Goal: Task Accomplishment & Management: Manage account settings

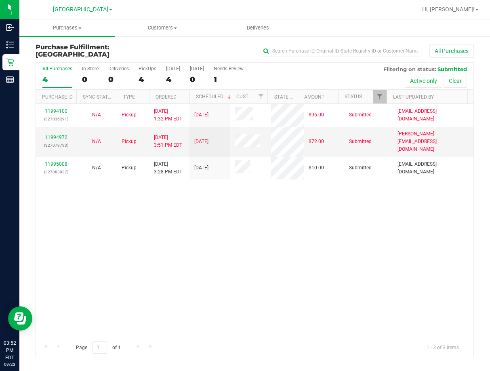
click at [329, 292] on div "11994100 (327036291) N/A Pickup [DATE] 1:32 PM EDT 9/23/2025 $96.00 Submitted […" at bounding box center [255, 221] width 438 height 234
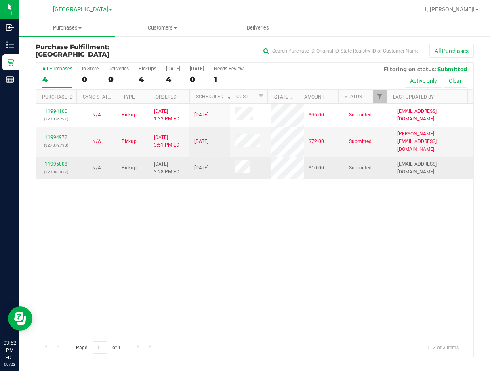
click at [57, 161] on link "11995008" at bounding box center [56, 164] width 23 height 6
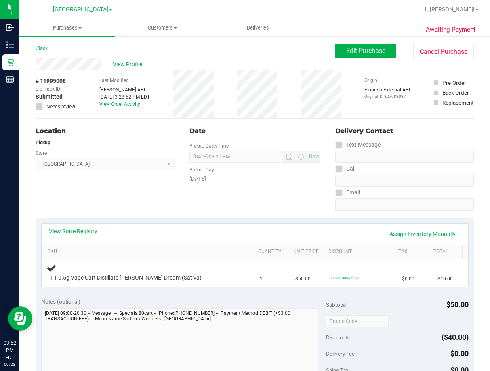
click at [86, 231] on link "View State Registry" at bounding box center [73, 231] width 49 height 8
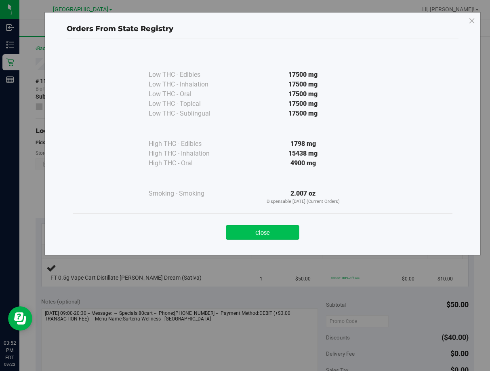
click at [274, 233] on button "Close" at bounding box center [263, 232] width 74 height 15
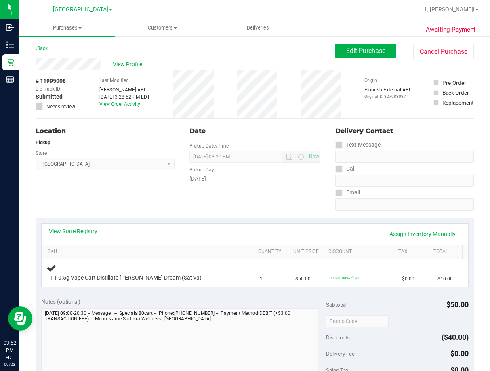
click at [81, 232] on link "View State Registry" at bounding box center [73, 231] width 49 height 8
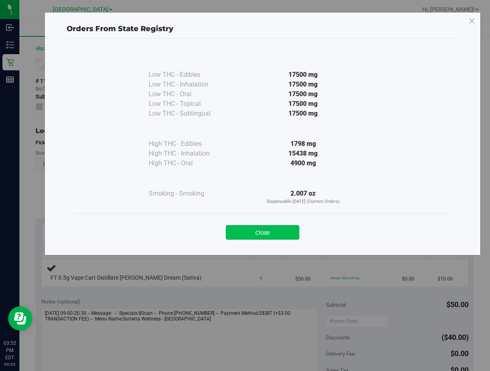
click at [290, 237] on button "Close" at bounding box center [263, 232] width 74 height 15
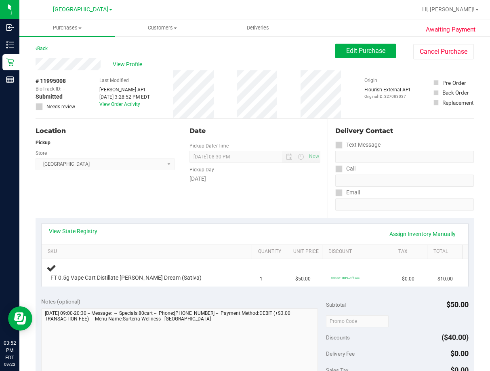
click at [218, 70] on div "View Profile" at bounding box center [186, 64] width 300 height 12
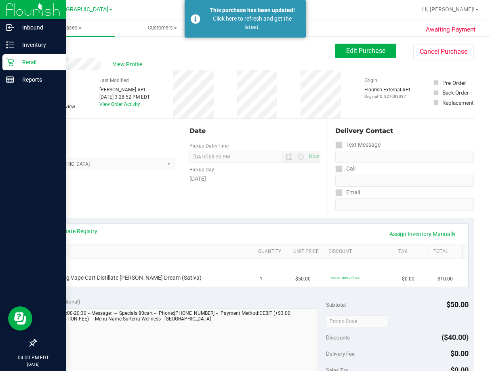
click at [25, 65] on p "Retail" at bounding box center [38, 62] width 49 height 10
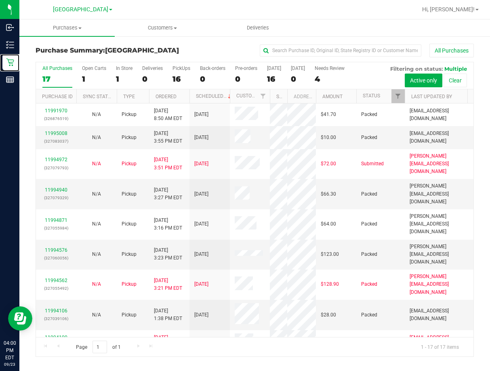
click at [276, 125] on div "All Purchases 17 Open Carts 1 In Store 1 Deliveries 0 PickUps 16 Back-orders 0 …" at bounding box center [255, 209] width 439 height 295
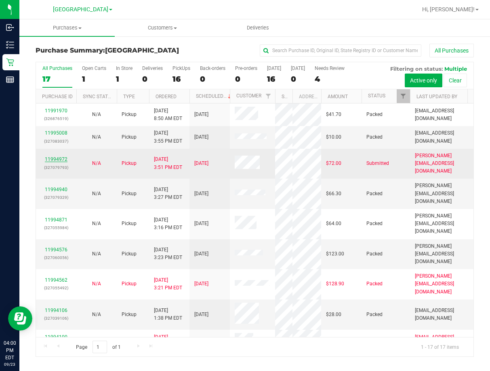
click at [57, 156] on link "11994972" at bounding box center [56, 159] width 23 height 6
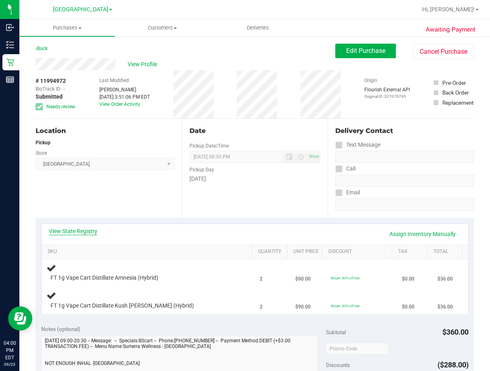
click at [73, 231] on link "View State Registry" at bounding box center [73, 231] width 49 height 8
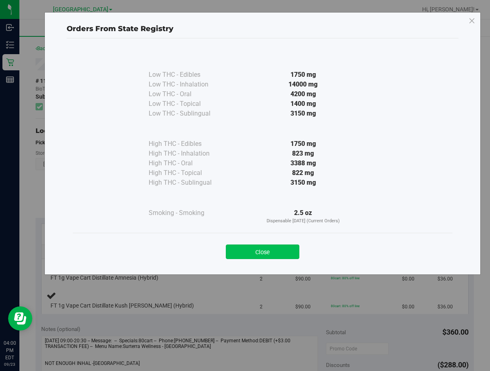
click at [278, 254] on button "Close" at bounding box center [263, 252] width 74 height 15
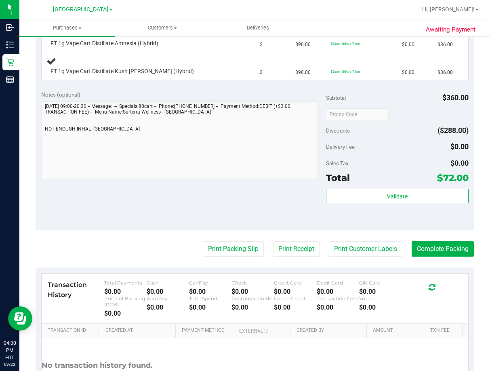
scroll to position [102, 0]
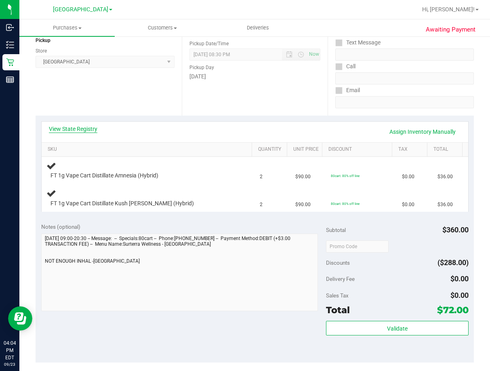
click at [67, 129] on link "View State Registry" at bounding box center [73, 129] width 49 height 8
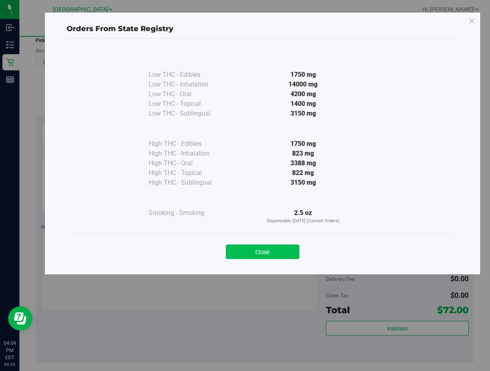
click at [269, 253] on button "Close" at bounding box center [263, 252] width 74 height 15
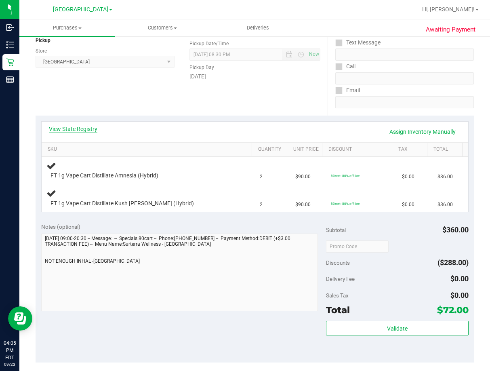
click at [86, 127] on link "View State Registry" at bounding box center [73, 129] width 49 height 8
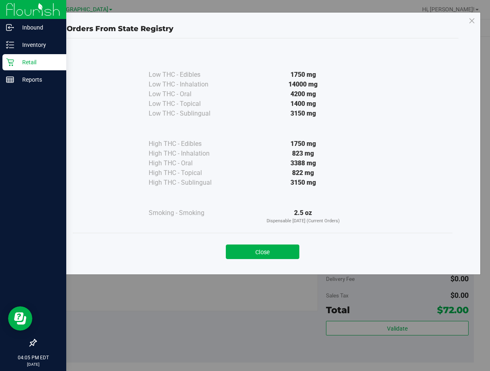
drag, startPoint x: 271, startPoint y: 256, endPoint x: 12, endPoint y: 69, distance: 319.1
click at [271, 254] on button "Close" at bounding box center [263, 252] width 74 height 15
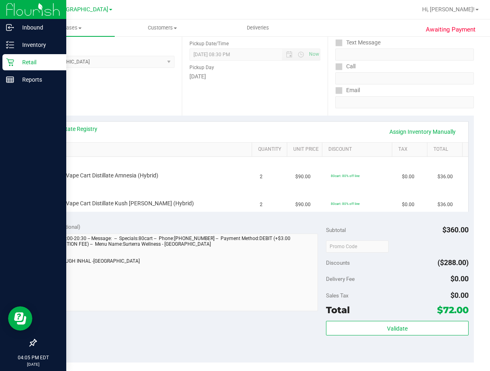
click at [29, 57] on div "Retail" at bounding box center [34, 62] width 64 height 16
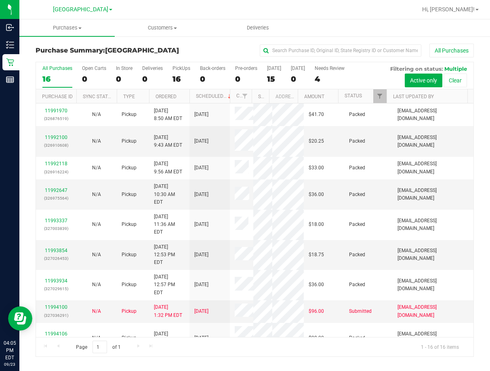
click at [202, 47] on div "All Purchases" at bounding box center [328, 51] width 292 height 14
click at [204, 51] on div "All Purchases" at bounding box center [328, 51] width 292 height 14
click at [56, 310] on link "11994100" at bounding box center [56, 307] width 23 height 6
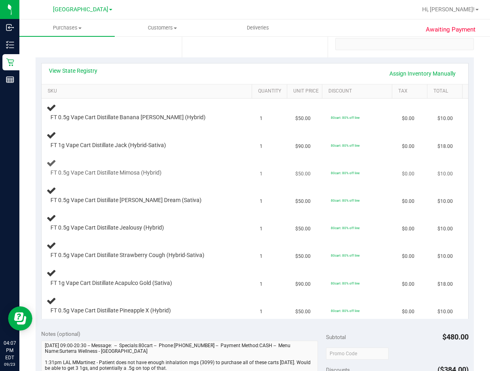
scroll to position [121, 0]
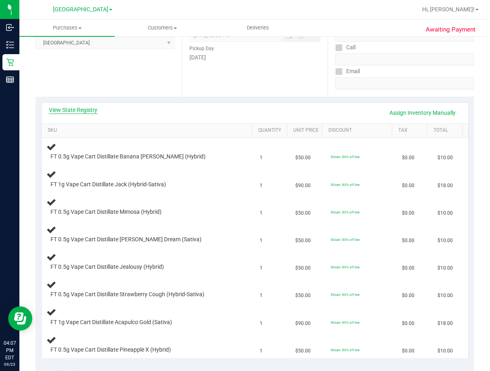
click at [80, 110] on link "View State Registry" at bounding box center [73, 110] width 49 height 8
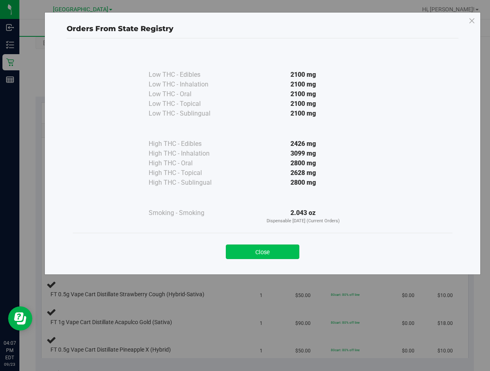
click at [269, 252] on button "Close" at bounding box center [263, 252] width 74 height 15
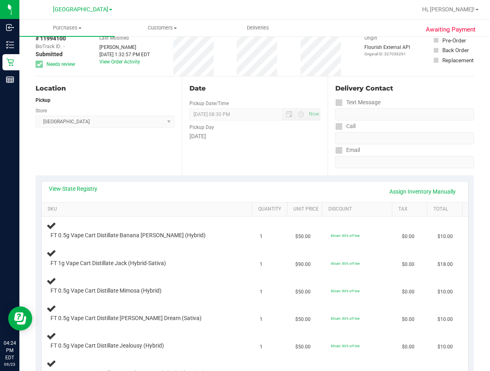
scroll to position [0, 0]
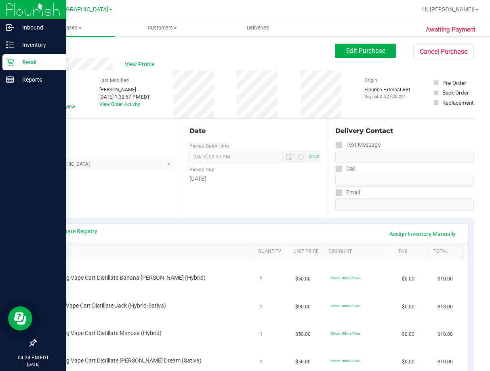
click at [22, 62] on p "Retail" at bounding box center [38, 62] width 49 height 10
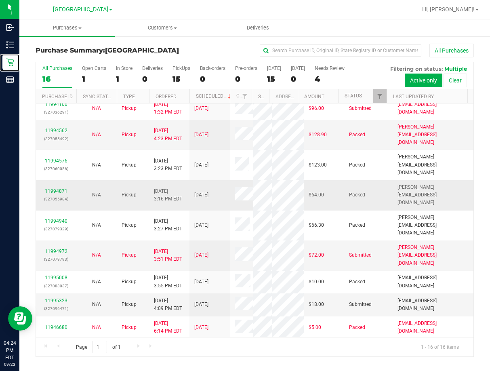
scroll to position [194, 0]
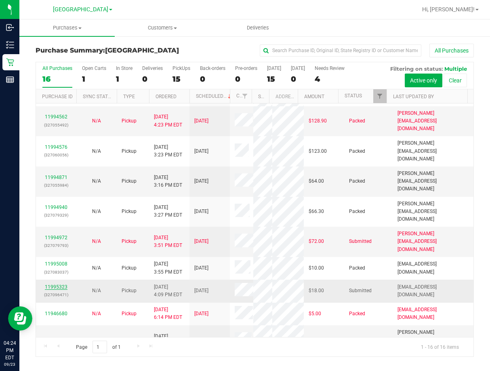
click at [58, 284] on link "11995323" at bounding box center [56, 287] width 23 height 6
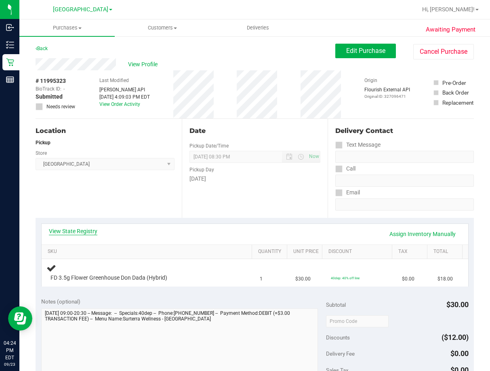
click at [90, 230] on link "View State Registry" at bounding box center [73, 231] width 49 height 8
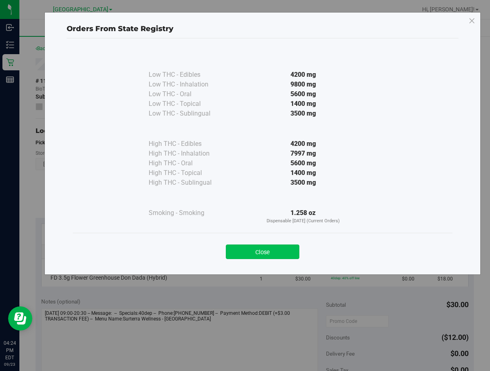
click at [266, 254] on button "Close" at bounding box center [263, 252] width 74 height 15
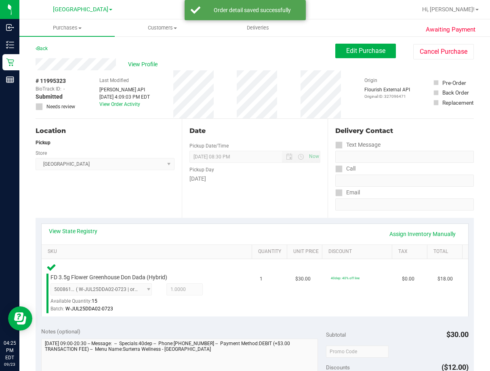
scroll to position [162, 0]
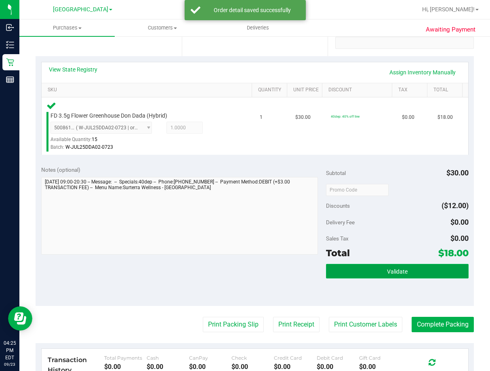
click at [387, 269] on span "Validate" at bounding box center [397, 272] width 21 height 6
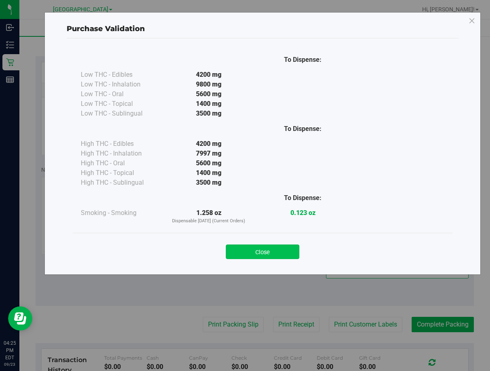
click at [262, 254] on button "Close" at bounding box center [263, 252] width 74 height 15
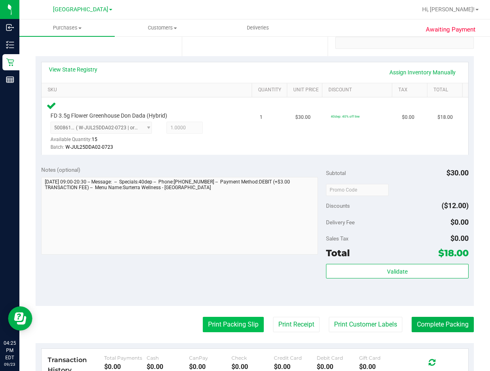
click at [222, 321] on button "Print Packing Slip" at bounding box center [233, 324] width 61 height 15
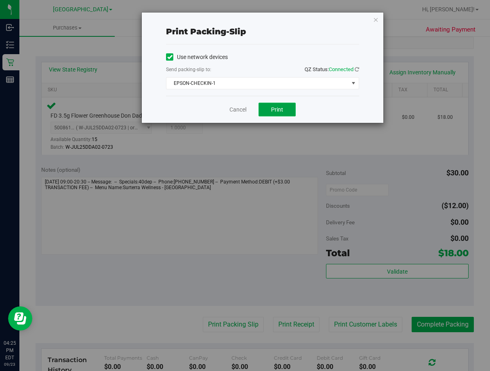
click at [276, 112] on span "Print" at bounding box center [277, 109] width 12 height 6
click at [280, 80] on span "EPSON-CHECKIN-1" at bounding box center [258, 83] width 182 height 11
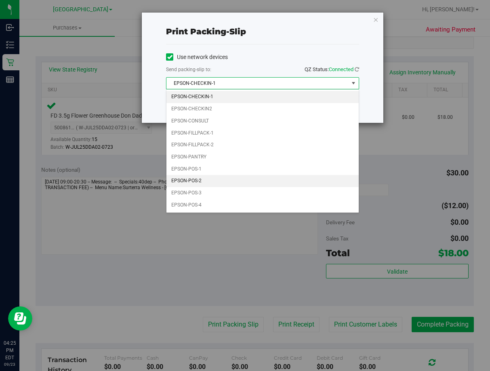
click at [228, 184] on li "EPSON-POS-2" at bounding box center [263, 181] width 192 height 12
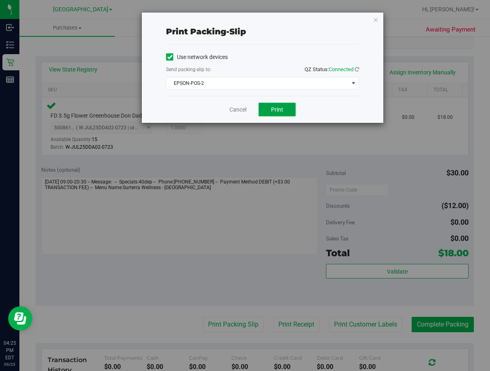
click at [288, 112] on button "Print" at bounding box center [277, 110] width 37 height 14
click at [242, 108] on link "Cancel" at bounding box center [238, 110] width 17 height 8
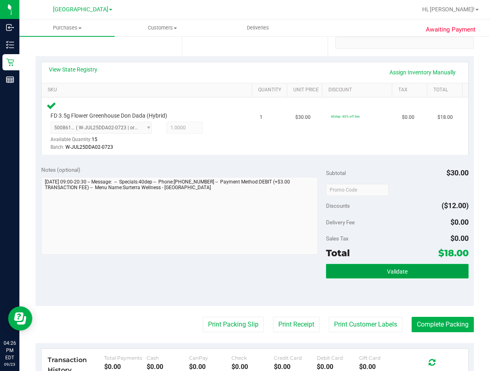
click at [425, 270] on button "Validate" at bounding box center [397, 271] width 143 height 15
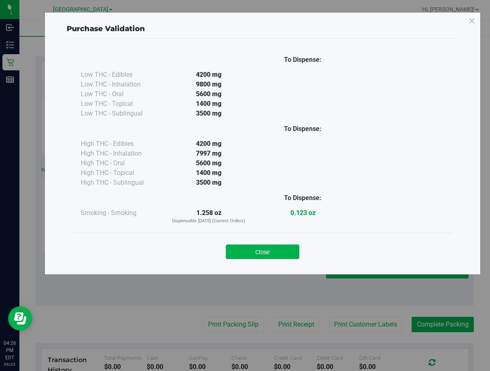
drag, startPoint x: 252, startPoint y: 248, endPoint x: 353, endPoint y: 264, distance: 102.8
click at [253, 248] on button "Close" at bounding box center [263, 252] width 74 height 15
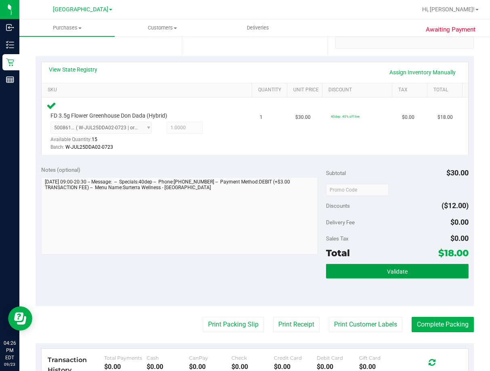
click at [417, 266] on button "Validate" at bounding box center [397, 271] width 143 height 15
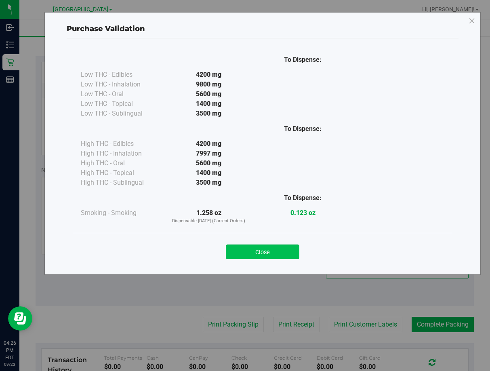
click at [264, 249] on button "Close" at bounding box center [263, 252] width 74 height 15
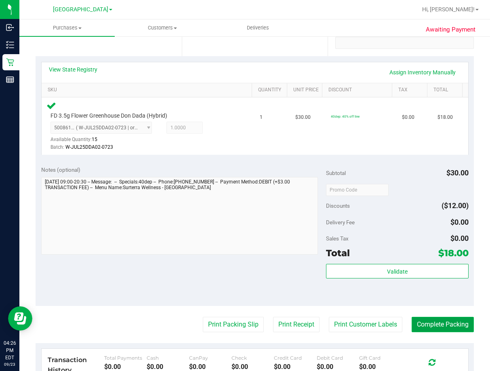
click at [456, 322] on button "Complete Packing" at bounding box center [443, 324] width 62 height 15
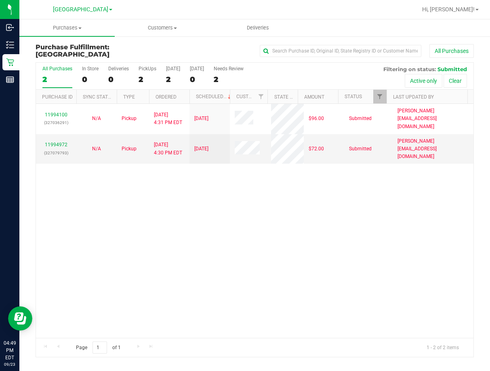
click at [215, 285] on div "11994100 (327036291) N/A Pickup 9/23/2025 4:31 PM EDT 9/23/2025 $96.00 Submitte…" at bounding box center [255, 221] width 438 height 234
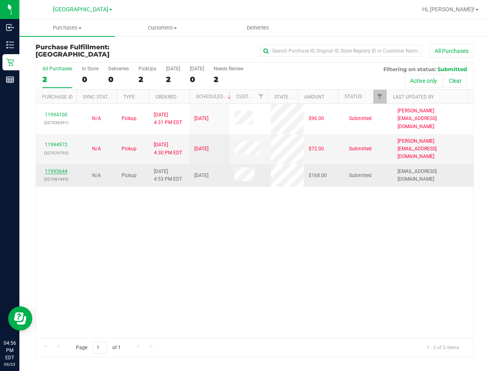
click at [55, 169] on link "11995644" at bounding box center [56, 172] width 23 height 6
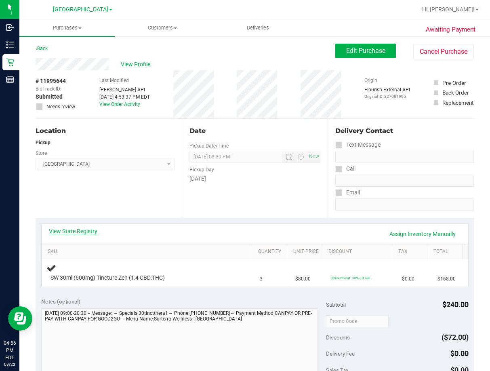
click at [77, 229] on link "View State Registry" at bounding box center [73, 231] width 49 height 8
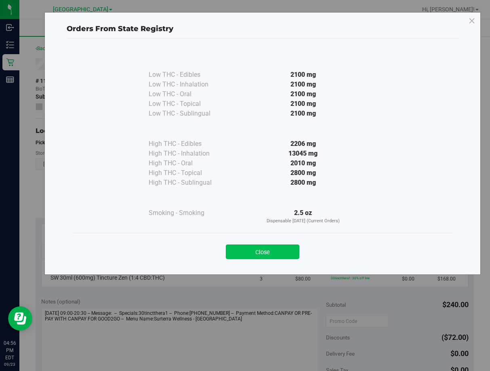
click at [283, 252] on button "Close" at bounding box center [263, 252] width 74 height 15
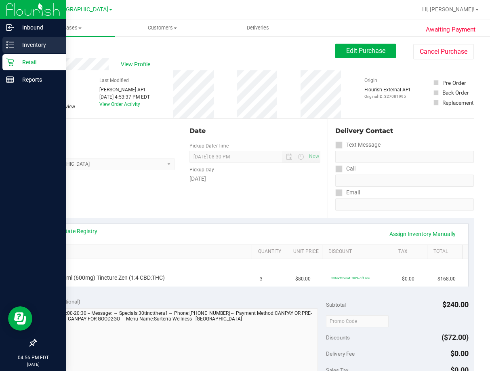
drag, startPoint x: 11, startPoint y: 44, endPoint x: 47, endPoint y: 44, distance: 36.0
click at [12, 44] on icon at bounding box center [10, 45] width 8 height 8
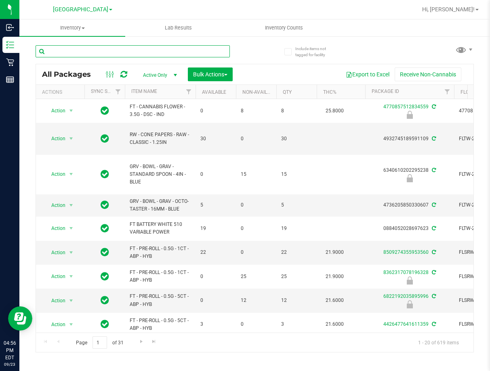
click at [129, 53] on input "text" at bounding box center [133, 51] width 195 height 12
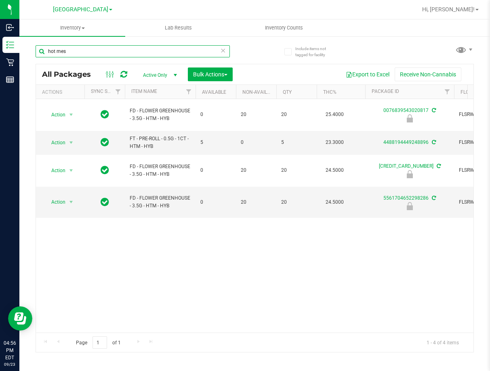
type input "hot mes"
click at [153, 238] on div "Action Action Edit attributes Global inventory Locate package Package audit log…" at bounding box center [255, 216] width 438 height 234
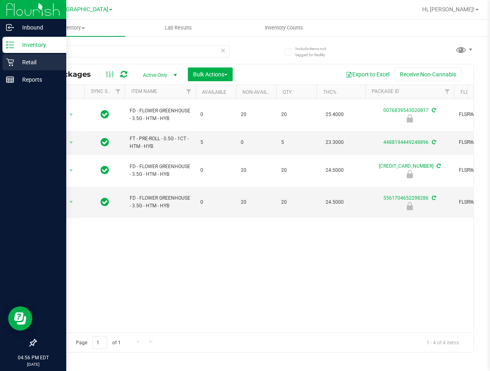
click at [24, 65] on p "Retail" at bounding box center [38, 62] width 49 height 10
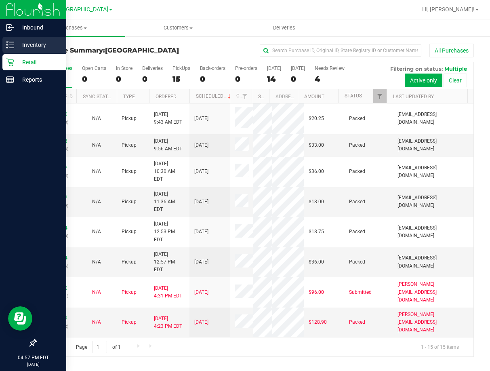
click at [34, 48] on p "Inventory" at bounding box center [38, 45] width 49 height 10
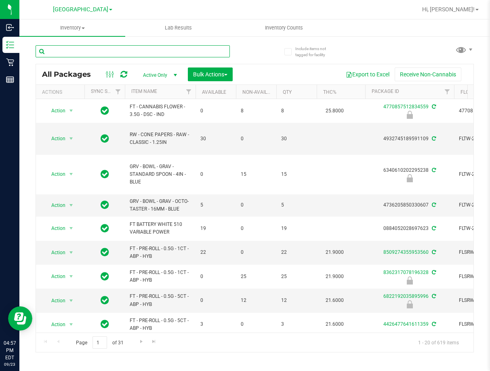
click at [123, 53] on input "text" at bounding box center [133, 51] width 195 height 12
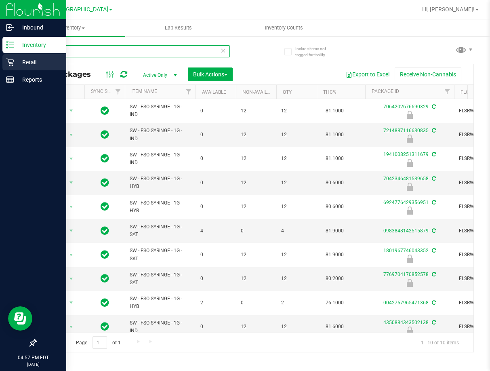
type input "fso"
click at [17, 65] on p "Retail" at bounding box center [38, 62] width 49 height 10
drag, startPoint x: 69, startPoint y: 53, endPoint x: 11, endPoint y: 55, distance: 57.8
click at [11, 55] on div "Inbound Inventory Retail Reports 04:58 PM EDT 09/23/2025 09/23 Lakeland WC Bran…" at bounding box center [245, 185] width 490 height 371
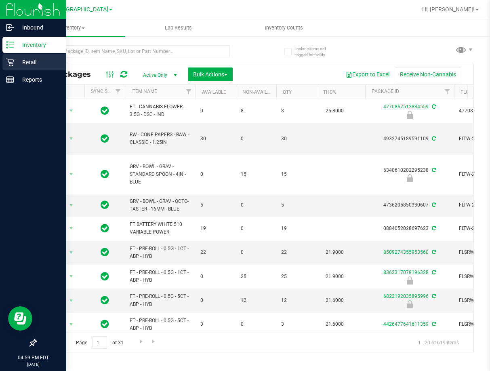
click at [39, 62] on p "Retail" at bounding box center [38, 62] width 49 height 10
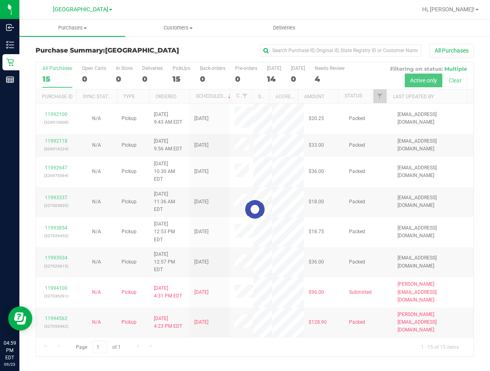
click at [196, 44] on div "All Purchases" at bounding box center [328, 51] width 292 height 14
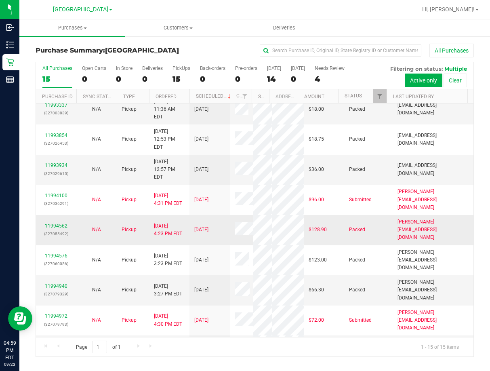
scroll to position [172, 0]
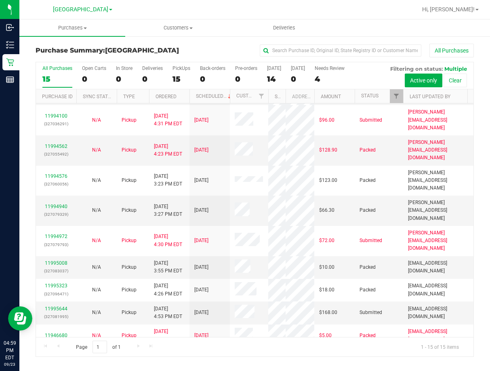
drag, startPoint x: 251, startPoint y: 95, endPoint x: 278, endPoint y: 102, distance: 28.2
click at [271, 103] on div "Purchase ID Sync Status Type Ordered Scheduled Customer State Registry ID Addre…" at bounding box center [252, 96] width 432 height 14
click at [209, 55] on div "All Purchases" at bounding box center [328, 51] width 292 height 14
click at [244, 97] on link "Customer" at bounding box center [249, 96] width 25 height 6
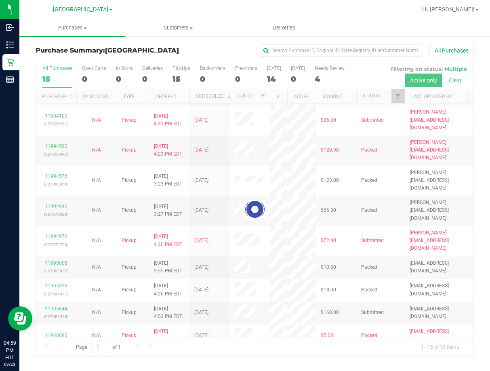
scroll to position [0, 0]
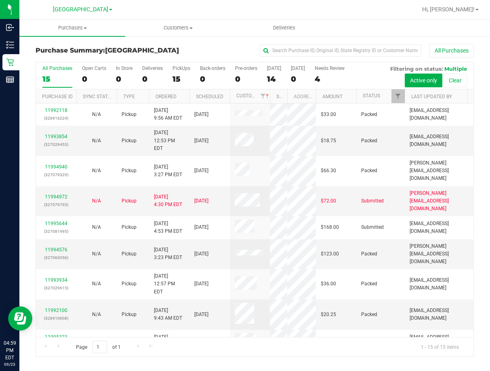
click at [227, 53] on div "All Purchases" at bounding box center [328, 51] width 292 height 14
click at [184, 53] on div "All Purchases" at bounding box center [328, 51] width 292 height 14
click at [238, 55] on div "All Purchases" at bounding box center [328, 51] width 292 height 14
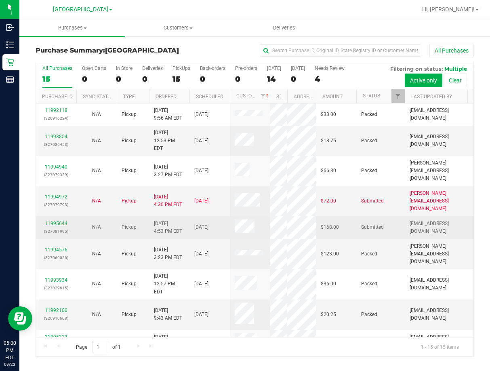
click at [62, 221] on link "11995644" at bounding box center [56, 224] width 23 height 6
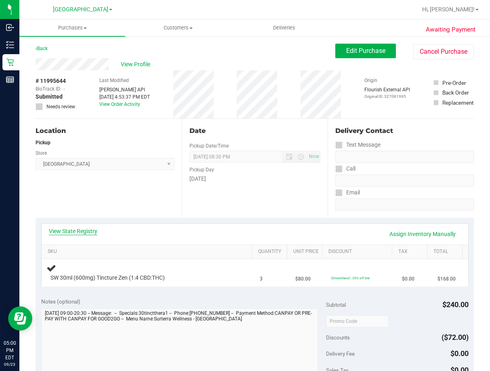
click at [85, 231] on link "View State Registry" at bounding box center [73, 231] width 49 height 8
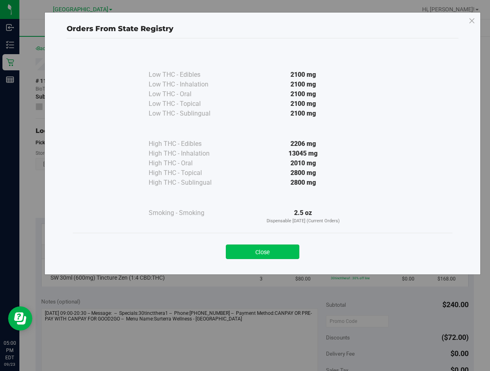
click at [277, 253] on button "Close" at bounding box center [263, 252] width 74 height 15
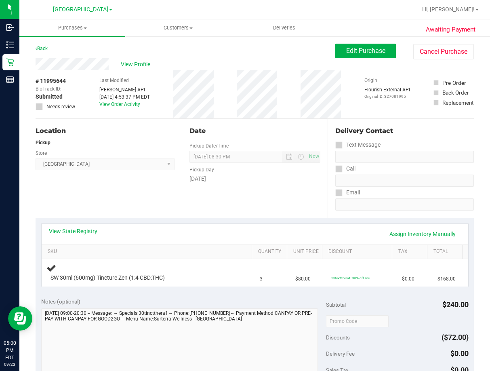
click at [88, 229] on link "View State Registry" at bounding box center [73, 231] width 49 height 8
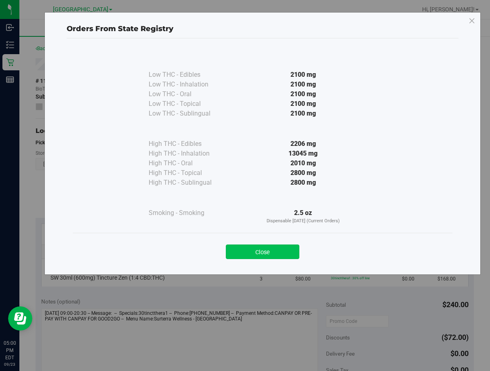
click at [273, 252] on button "Close" at bounding box center [263, 252] width 74 height 15
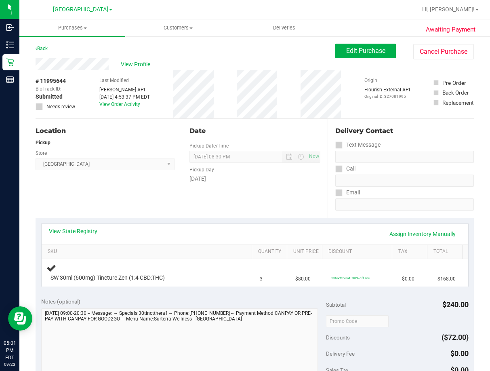
click at [78, 235] on link "View State Registry" at bounding box center [73, 231] width 49 height 8
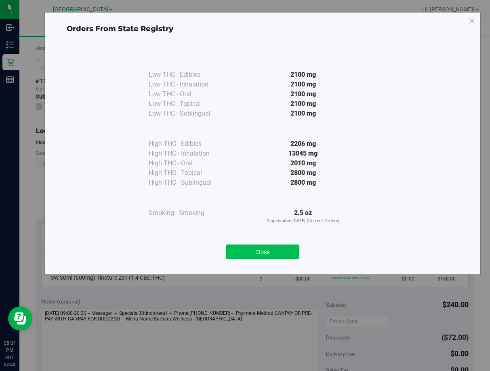
click at [288, 252] on button "Close" at bounding box center [263, 252] width 74 height 15
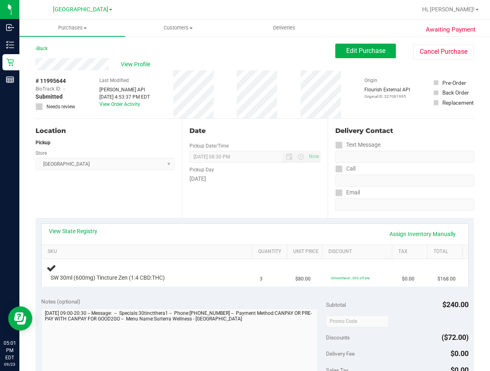
click at [396, 321] on div at bounding box center [397, 321] width 143 height 15
click at [86, 232] on link "View State Registry" at bounding box center [73, 231] width 49 height 8
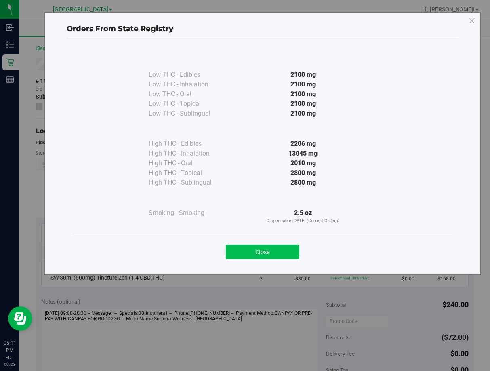
click at [276, 251] on button "Close" at bounding box center [263, 252] width 74 height 15
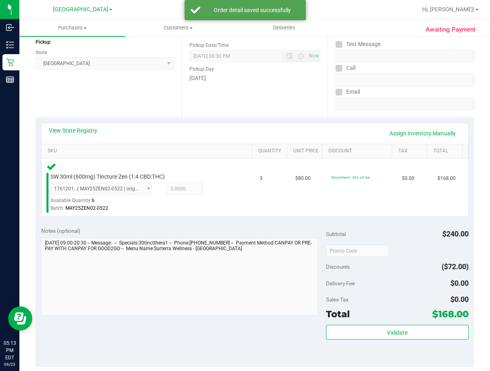
scroll to position [202, 0]
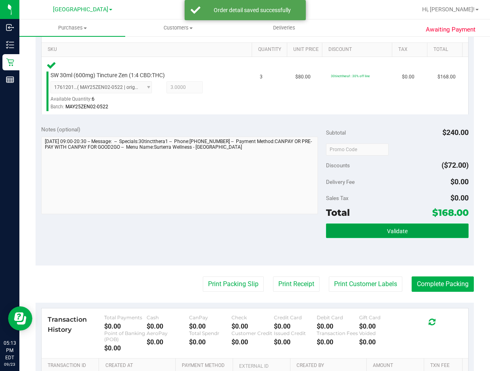
click at [385, 226] on button "Validate" at bounding box center [397, 231] width 143 height 15
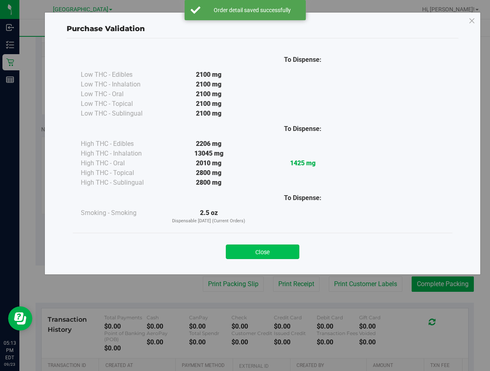
click at [272, 249] on button "Close" at bounding box center [263, 252] width 74 height 15
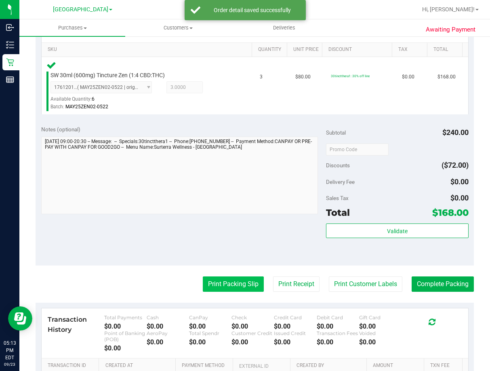
click at [240, 287] on button "Print Packing Slip" at bounding box center [233, 284] width 61 height 15
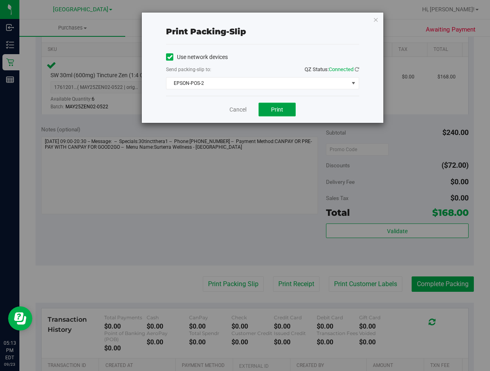
click at [276, 114] on button "Print" at bounding box center [277, 110] width 37 height 14
click at [238, 112] on link "Cancel" at bounding box center [238, 110] width 17 height 8
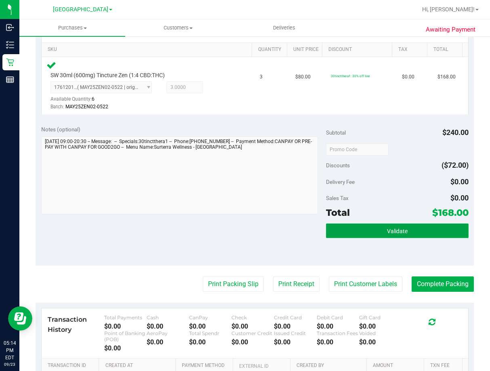
click at [387, 238] on button "Validate" at bounding box center [397, 231] width 143 height 15
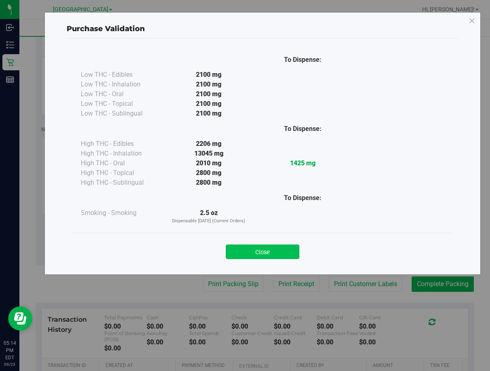
click at [259, 249] on button "Close" at bounding box center [263, 252] width 74 height 15
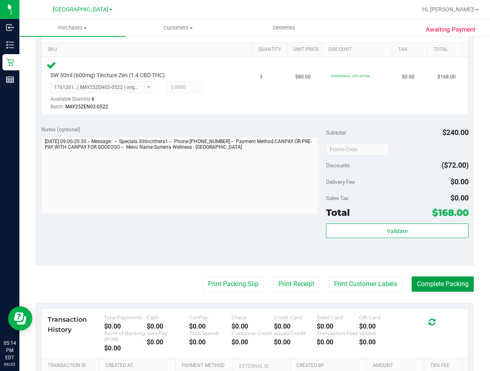
click at [442, 277] on button "Complete Packing" at bounding box center [443, 284] width 62 height 15
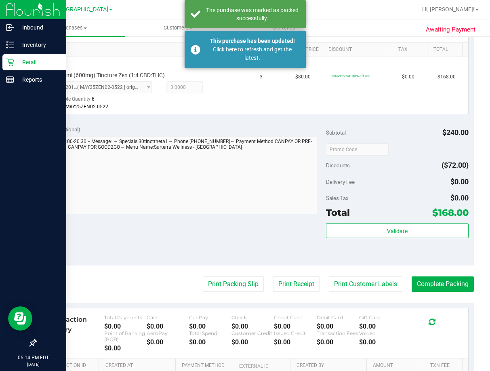
click at [26, 64] on p "Retail" at bounding box center [38, 62] width 49 height 10
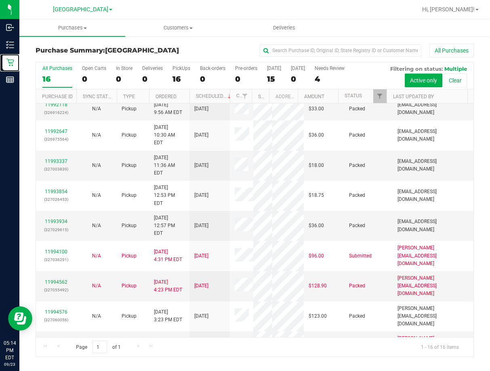
scroll to position [202, 0]
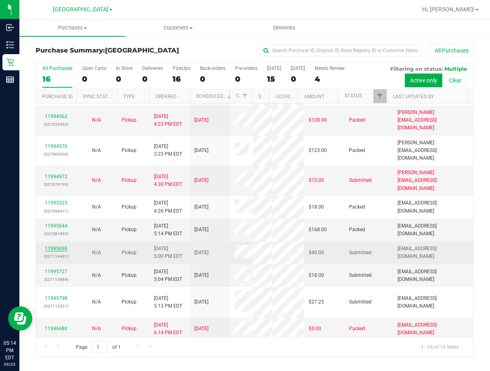
click at [55, 249] on link "11995696" at bounding box center [56, 249] width 23 height 6
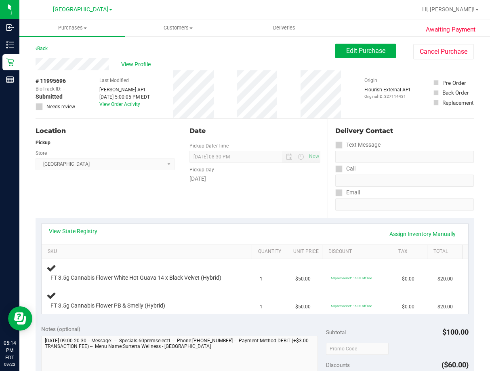
click at [78, 228] on link "View State Registry" at bounding box center [73, 231] width 49 height 8
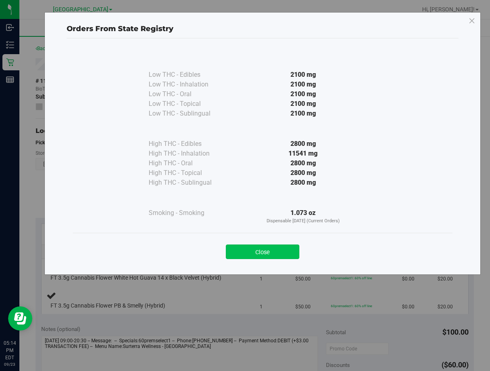
click at [290, 248] on button "Close" at bounding box center [263, 252] width 74 height 15
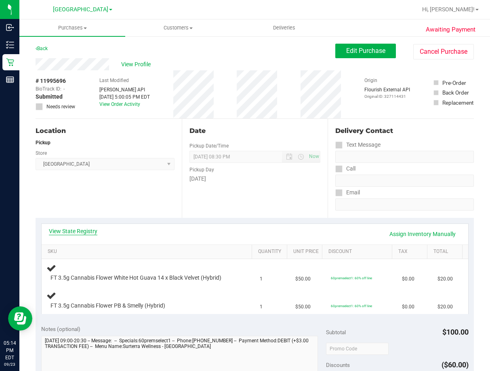
click at [86, 233] on link "View State Registry" at bounding box center [73, 231] width 49 height 8
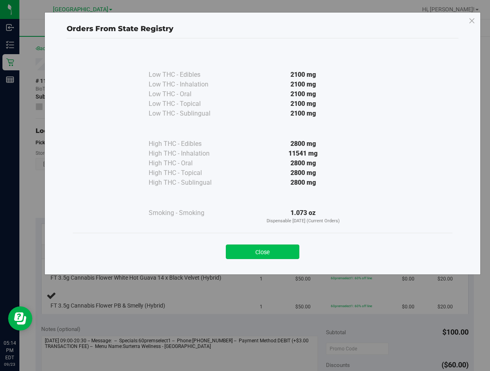
click at [288, 251] on button "Close" at bounding box center [263, 252] width 74 height 15
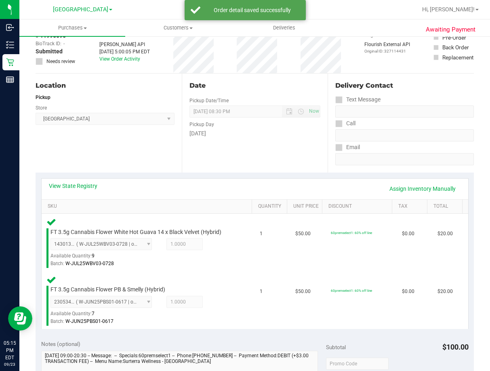
scroll to position [162, 0]
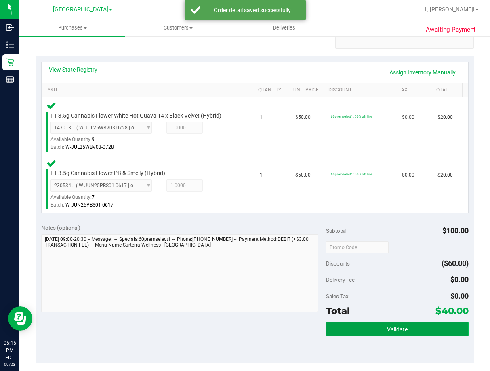
click at [387, 329] on span "Validate" at bounding box center [397, 329] width 21 height 6
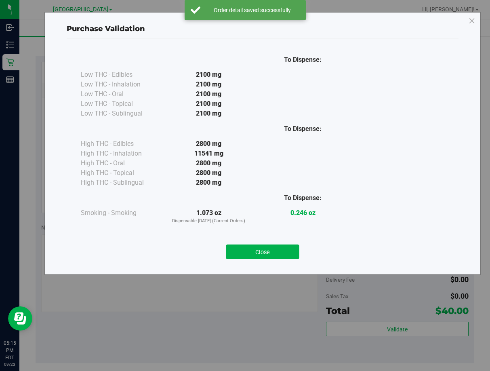
click at [280, 261] on div "Close" at bounding box center [263, 249] width 380 height 33
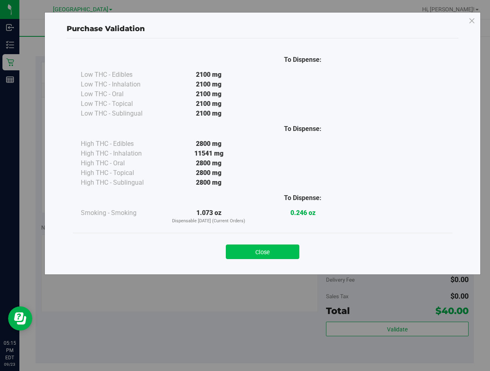
click at [269, 245] on button "Close" at bounding box center [263, 252] width 74 height 15
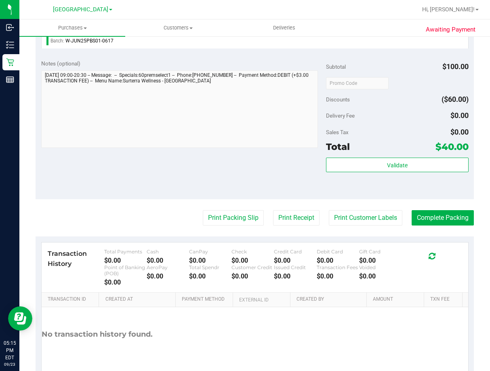
scroll to position [364, 0]
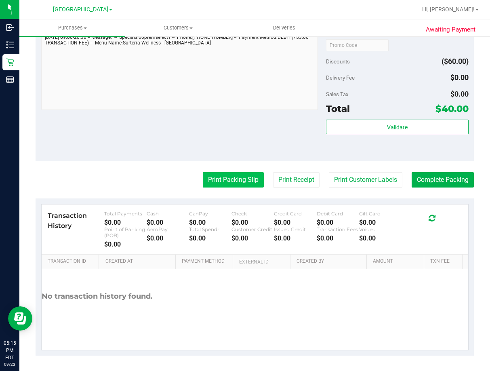
click at [229, 182] on button "Print Packing Slip" at bounding box center [233, 179] width 61 height 15
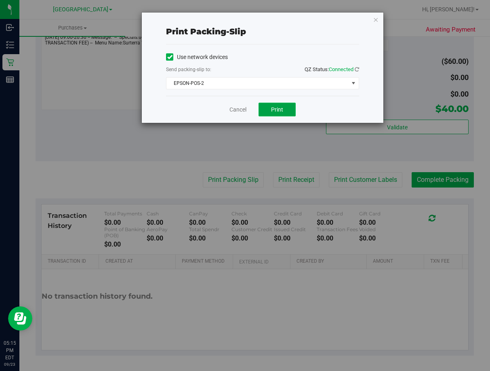
click at [278, 112] on span "Print" at bounding box center [277, 109] width 12 height 6
click at [243, 110] on link "Cancel" at bounding box center [238, 110] width 17 height 8
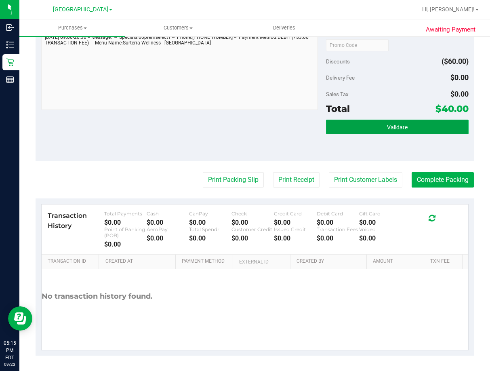
click at [410, 128] on button "Validate" at bounding box center [397, 127] width 143 height 15
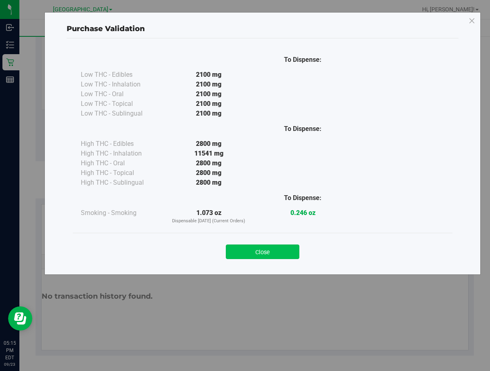
click at [255, 251] on button "Close" at bounding box center [263, 252] width 74 height 15
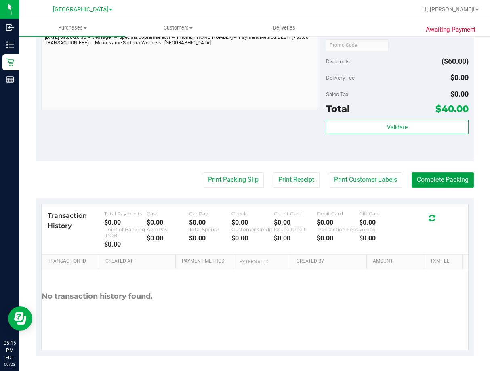
click at [450, 177] on button "Complete Packing" at bounding box center [443, 179] width 62 height 15
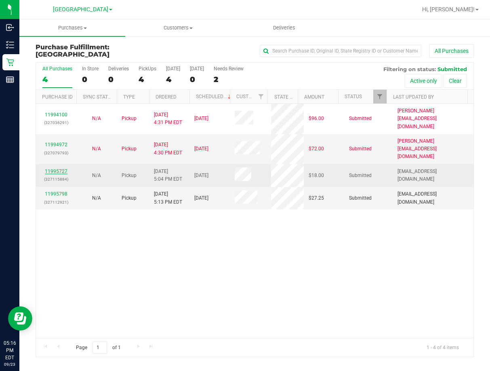
click at [63, 169] on link "11995727" at bounding box center [56, 172] width 23 height 6
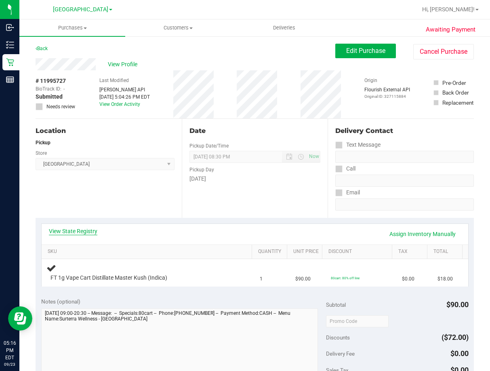
click at [78, 233] on link "View State Registry" at bounding box center [73, 231] width 49 height 8
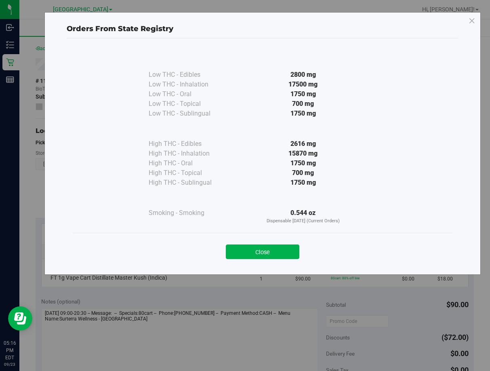
click at [277, 251] on button "Close" at bounding box center [263, 252] width 74 height 15
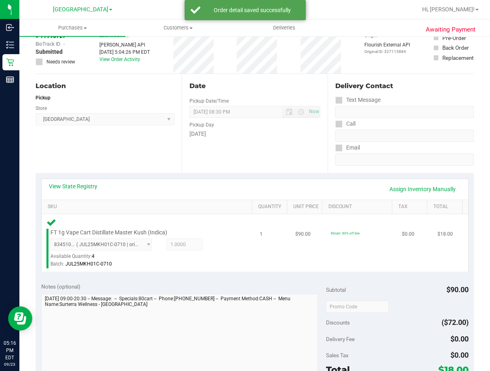
scroll to position [121, 0]
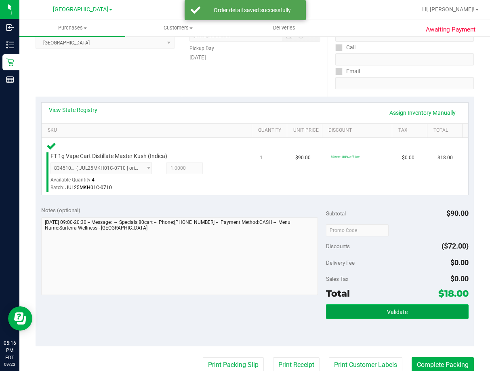
click at [394, 313] on span "Validate" at bounding box center [397, 312] width 21 height 6
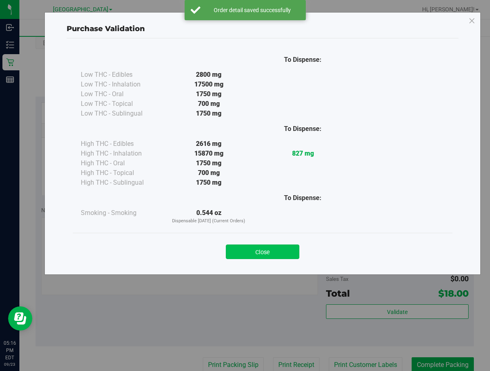
click at [280, 256] on button "Close" at bounding box center [263, 252] width 74 height 15
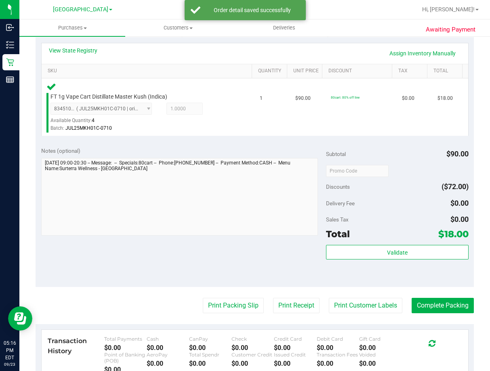
scroll to position [283, 0]
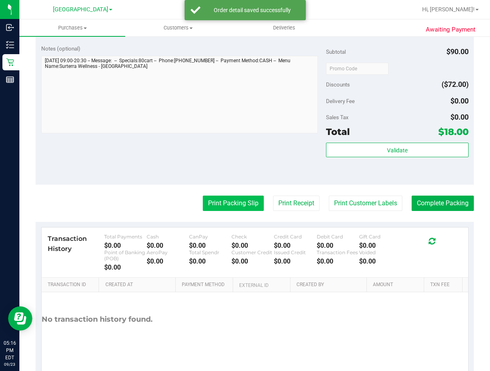
click at [215, 206] on button "Print Packing Slip" at bounding box center [233, 203] width 61 height 15
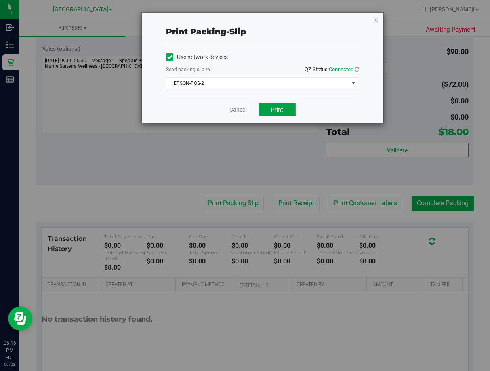
click at [269, 111] on button "Print" at bounding box center [277, 110] width 37 height 14
click at [237, 110] on link "Cancel" at bounding box center [238, 110] width 17 height 8
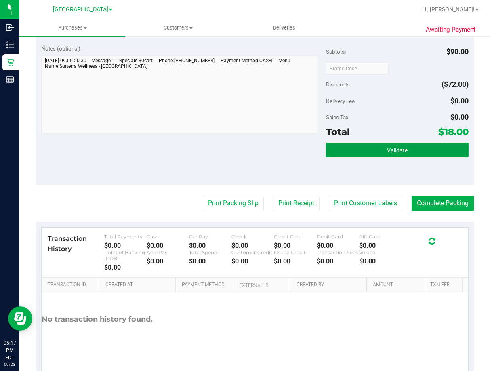
click at [424, 153] on button "Validate" at bounding box center [397, 150] width 143 height 15
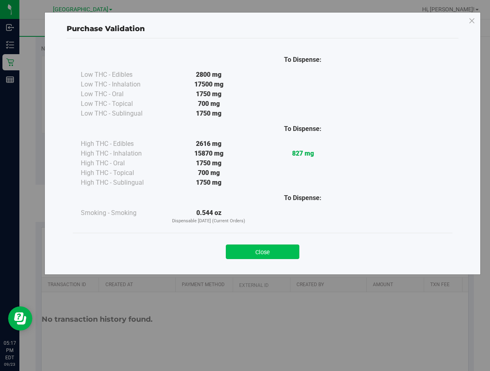
click at [267, 250] on button "Close" at bounding box center [263, 252] width 74 height 15
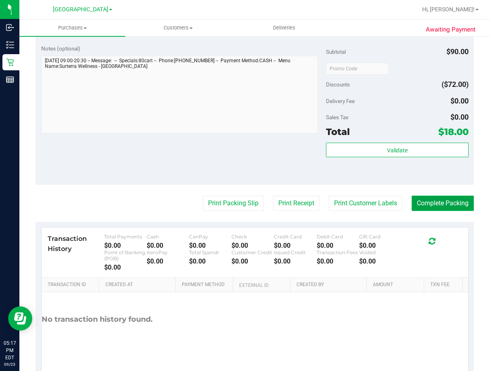
click at [455, 198] on button "Complete Packing" at bounding box center [443, 203] width 62 height 15
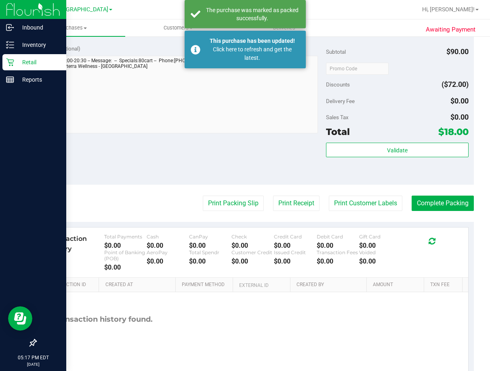
click at [32, 65] on p "Retail" at bounding box center [38, 62] width 49 height 10
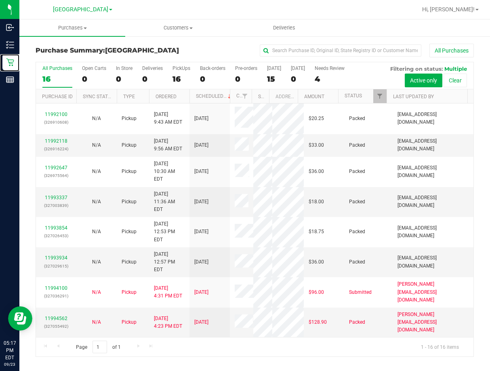
scroll to position [202, 0]
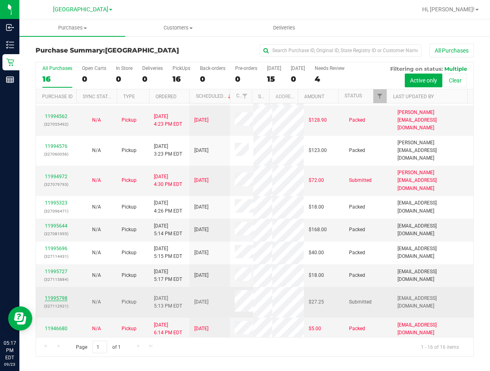
click at [57, 296] on link "11995798" at bounding box center [56, 299] width 23 height 6
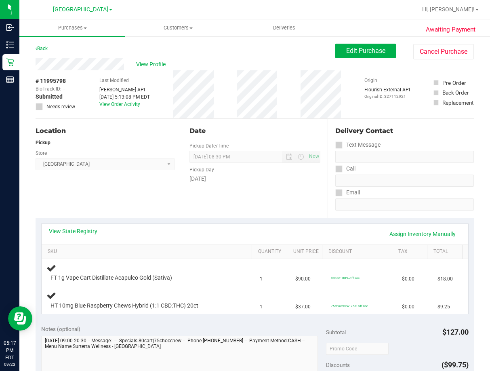
click at [74, 231] on link "View State Registry" at bounding box center [73, 231] width 49 height 8
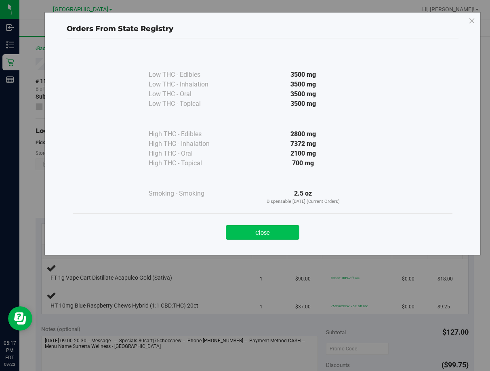
click at [283, 231] on button "Close" at bounding box center [263, 232] width 74 height 15
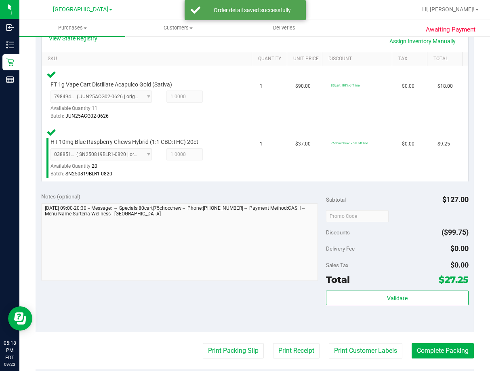
scroll to position [243, 0]
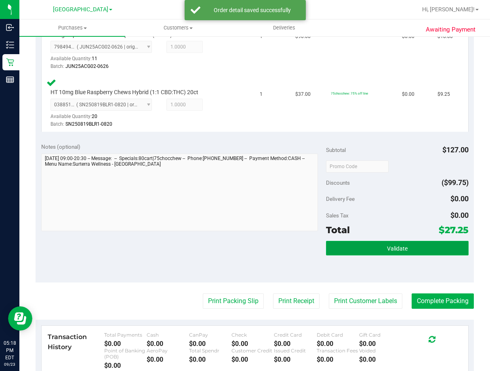
click at [390, 253] on button "Validate" at bounding box center [397, 248] width 143 height 15
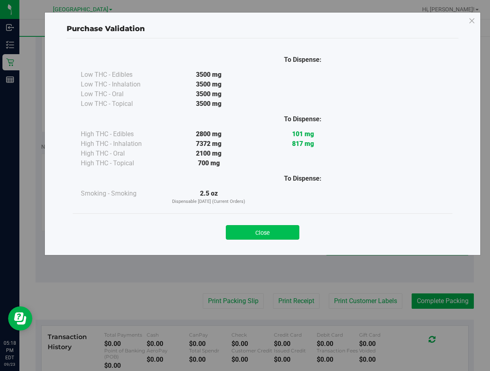
click at [270, 233] on button "Close" at bounding box center [263, 232] width 74 height 15
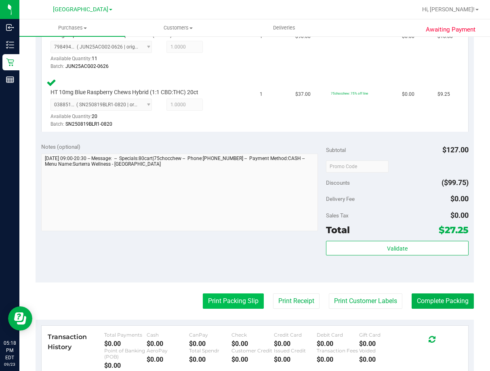
click at [244, 302] on button "Print Packing Slip" at bounding box center [233, 301] width 61 height 15
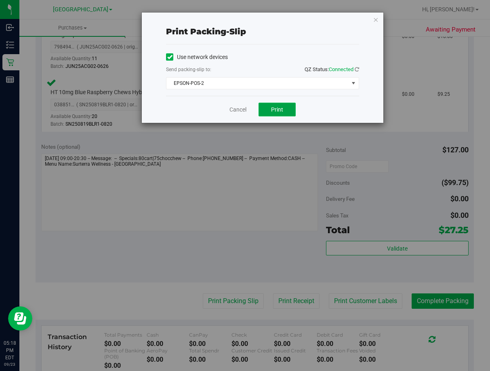
click at [278, 110] on span "Print" at bounding box center [277, 109] width 12 height 6
click at [237, 108] on link "Cancel" at bounding box center [238, 110] width 17 height 8
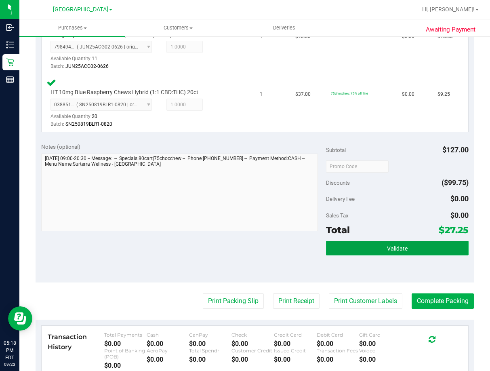
click at [430, 252] on button "Validate" at bounding box center [397, 248] width 143 height 15
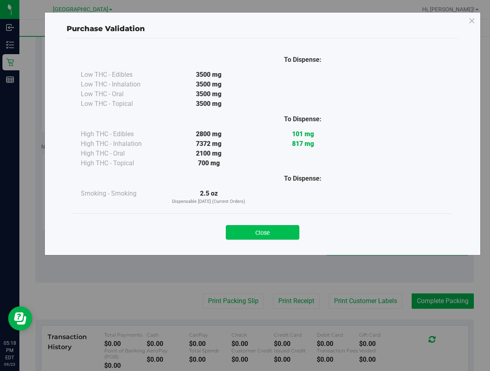
click at [286, 234] on button "Close" at bounding box center [263, 232] width 74 height 15
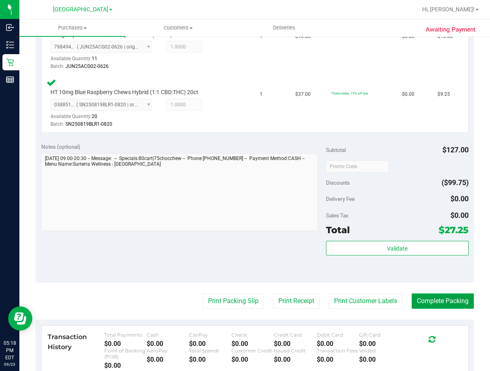
click at [423, 302] on button "Complete Packing" at bounding box center [443, 301] width 62 height 15
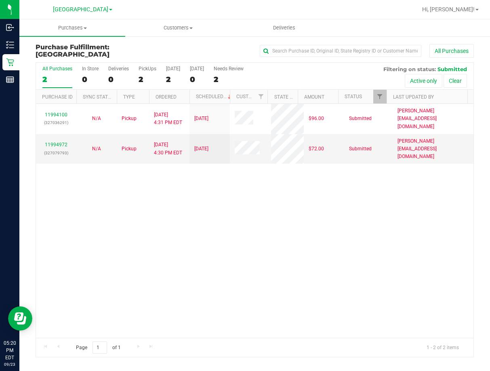
click at [302, 221] on div "11994100 (327036291) N/A Pickup 9/23/2025 4:31 PM EDT 9/23/2025 $96.00 Submitte…" at bounding box center [255, 221] width 438 height 234
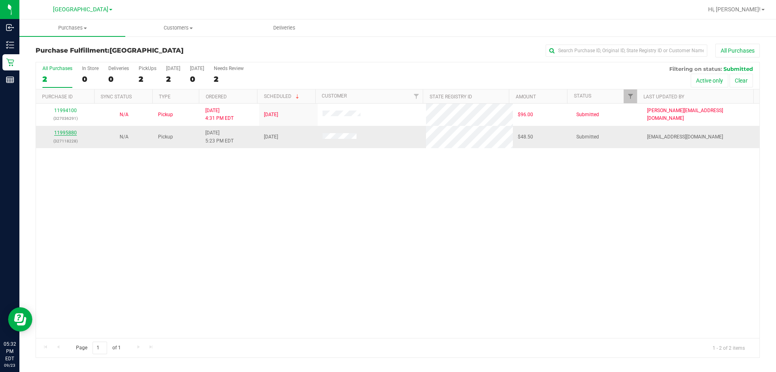
click at [62, 131] on link "11995880" at bounding box center [65, 133] width 23 height 6
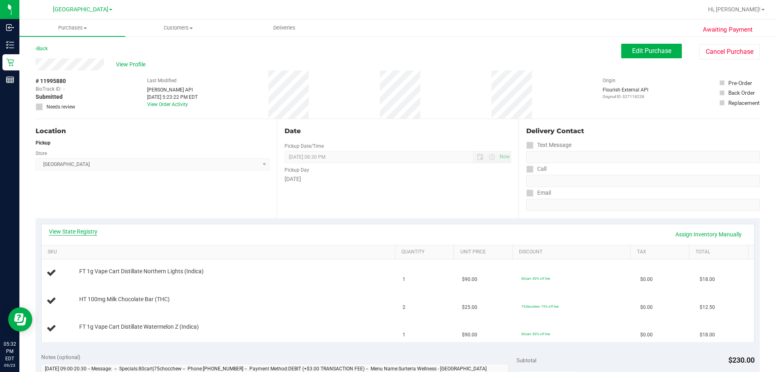
click at [85, 228] on link "View State Registry" at bounding box center [73, 231] width 49 height 8
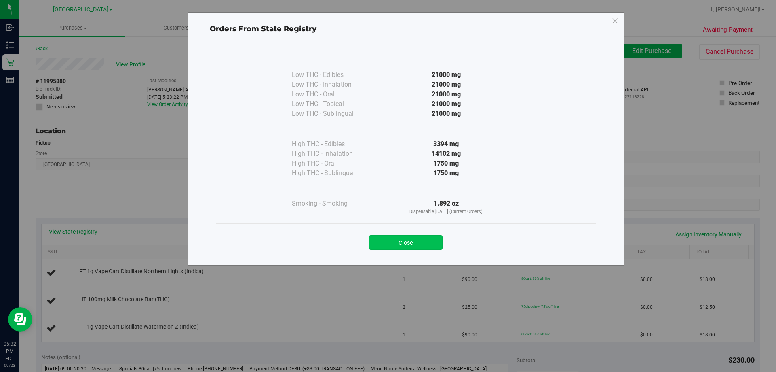
click at [423, 236] on button "Close" at bounding box center [406, 242] width 74 height 15
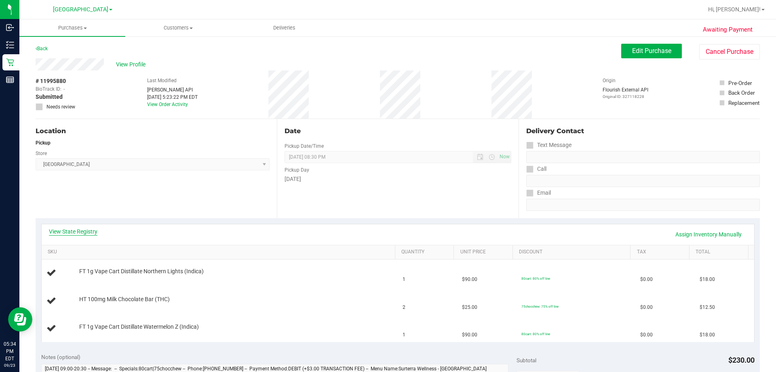
click at [72, 231] on link "View State Registry" at bounding box center [73, 231] width 49 height 8
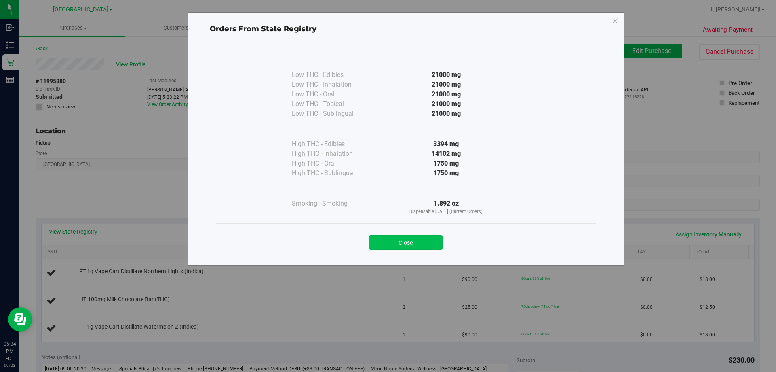
click at [414, 245] on button "Close" at bounding box center [406, 242] width 74 height 15
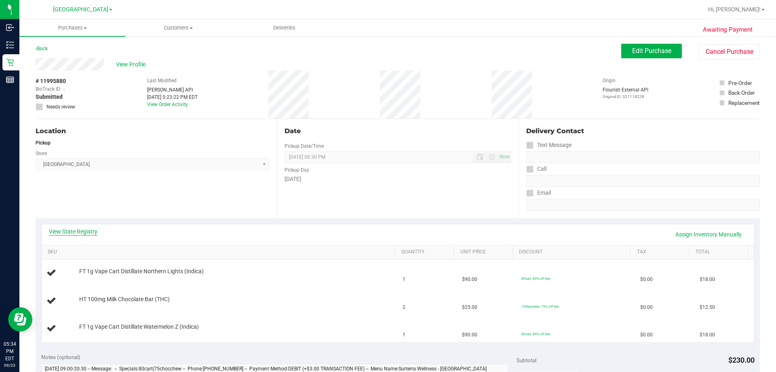
click at [71, 229] on link "View State Registry" at bounding box center [73, 231] width 49 height 8
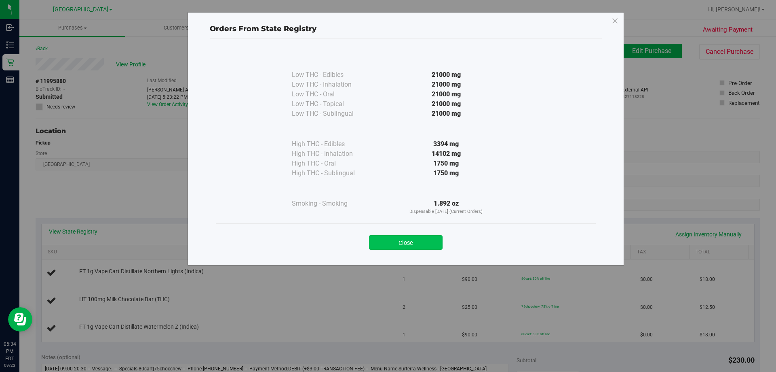
click at [399, 244] on button "Close" at bounding box center [406, 242] width 74 height 15
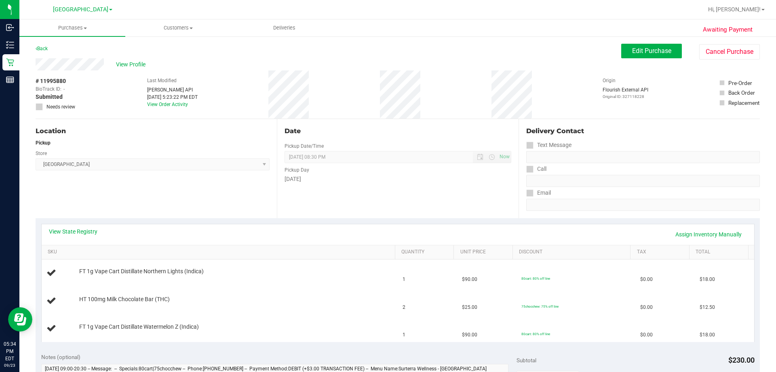
click at [89, 225] on div "View State Registry Assign Inventory Manually" at bounding box center [398, 234] width 713 height 21
click at [84, 232] on link "View State Registry" at bounding box center [73, 231] width 49 height 8
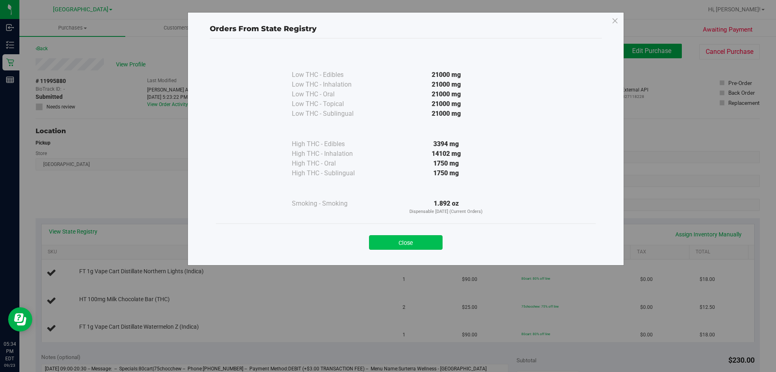
click at [416, 243] on button "Close" at bounding box center [406, 242] width 74 height 15
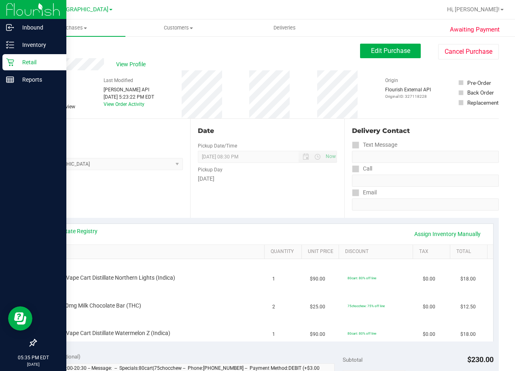
click at [18, 64] on p "Retail" at bounding box center [38, 62] width 49 height 10
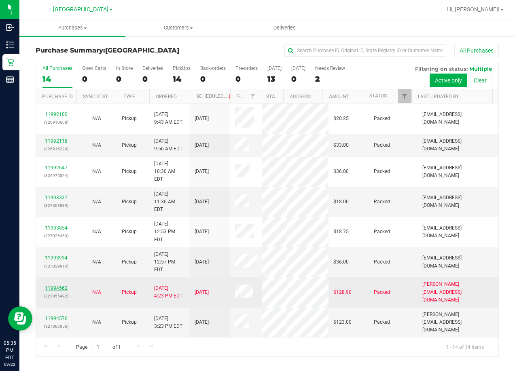
click at [55, 291] on link "11994562" at bounding box center [56, 288] width 23 height 6
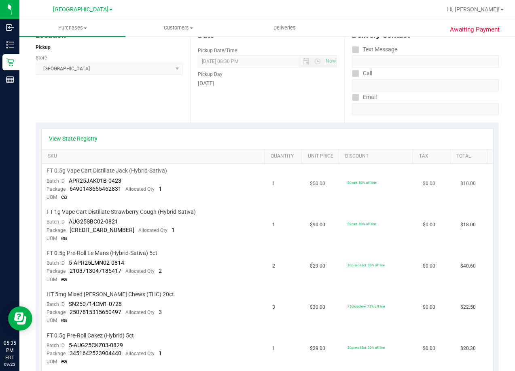
scroll to position [81, 0]
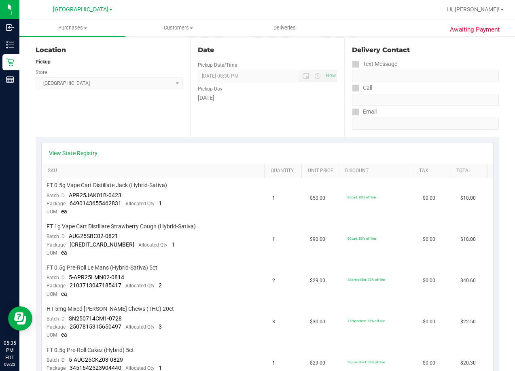
click at [57, 153] on link "View State Registry" at bounding box center [73, 153] width 49 height 8
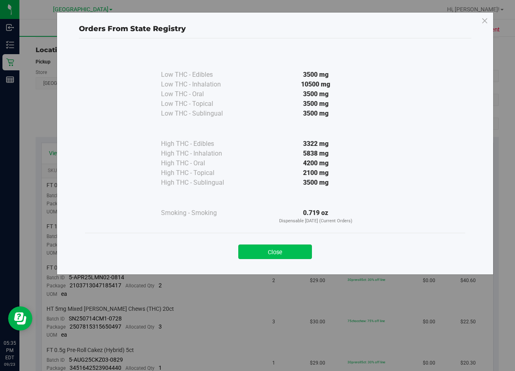
click at [296, 250] on button "Close" at bounding box center [275, 252] width 74 height 15
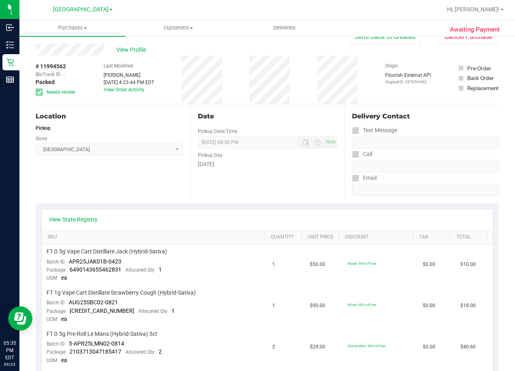
scroll to position [0, 0]
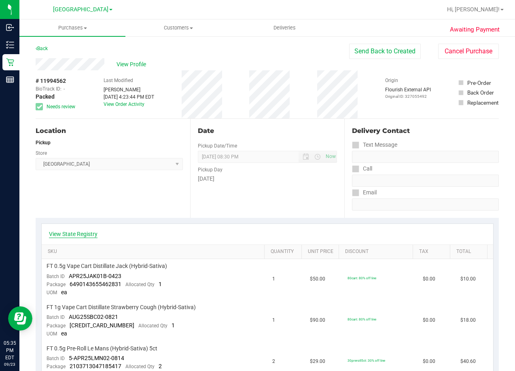
click at [87, 235] on link "View State Registry" at bounding box center [73, 234] width 49 height 8
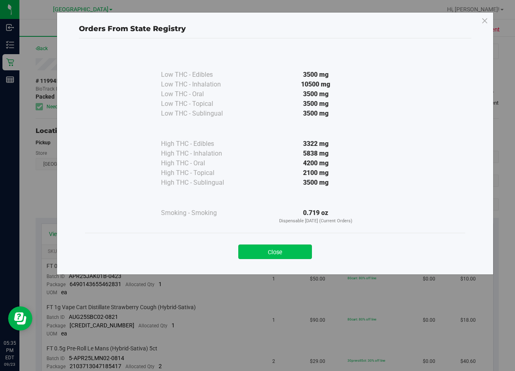
click at [286, 255] on button "Close" at bounding box center [275, 252] width 74 height 15
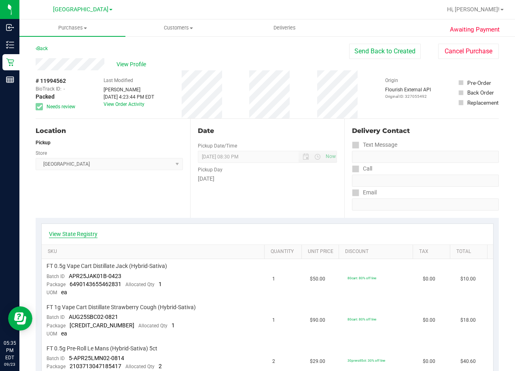
click at [85, 235] on link "View State Registry" at bounding box center [73, 234] width 49 height 8
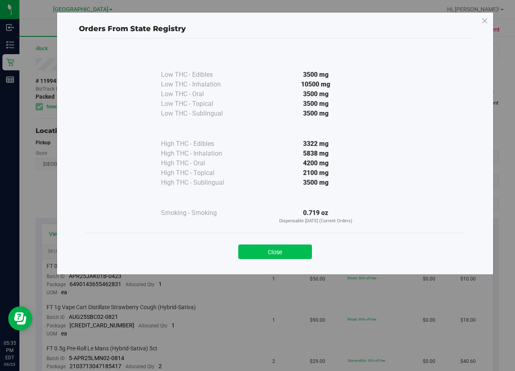
click at [287, 249] on button "Close" at bounding box center [275, 252] width 74 height 15
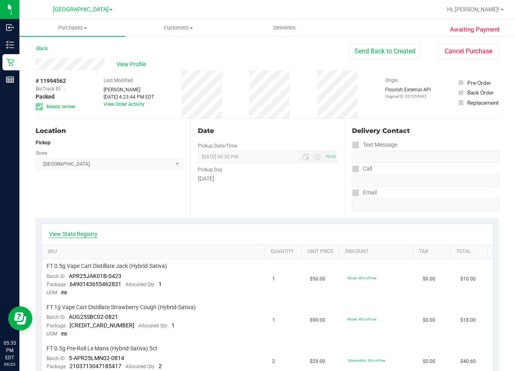
click at [88, 234] on link "View State Registry" at bounding box center [73, 234] width 49 height 8
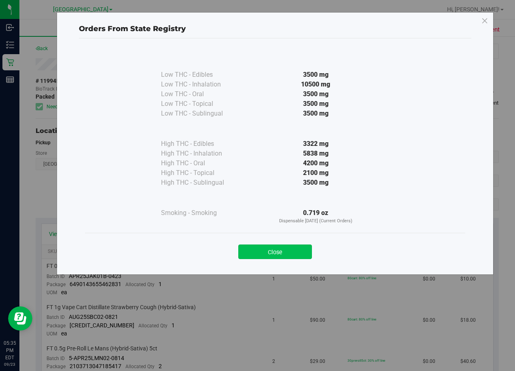
click at [296, 252] on button "Close" at bounding box center [275, 252] width 74 height 15
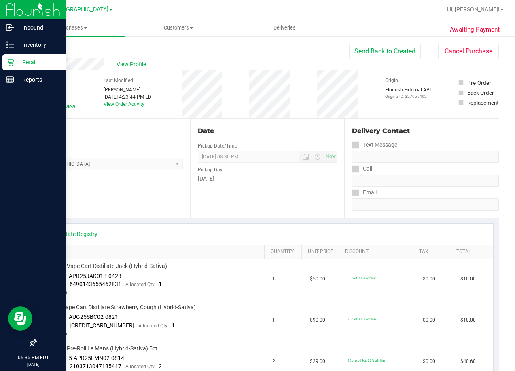
click at [33, 63] on p "Retail" at bounding box center [38, 62] width 49 height 10
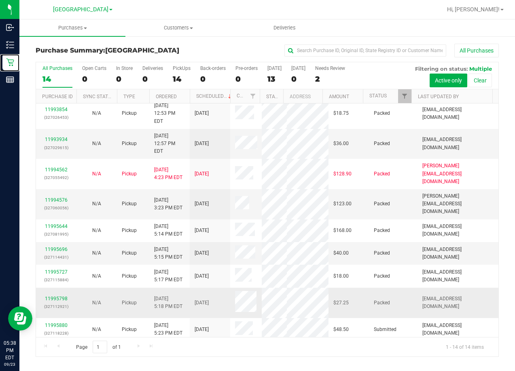
scroll to position [150, 0]
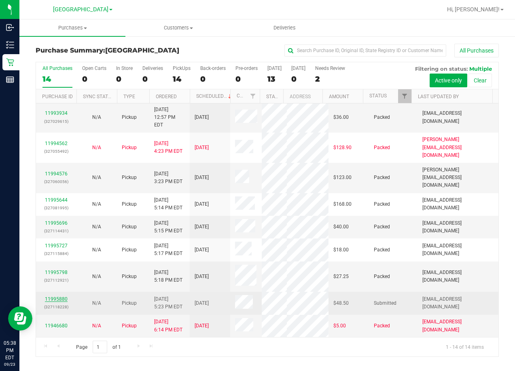
click at [62, 297] on link "11995880" at bounding box center [56, 299] width 23 height 6
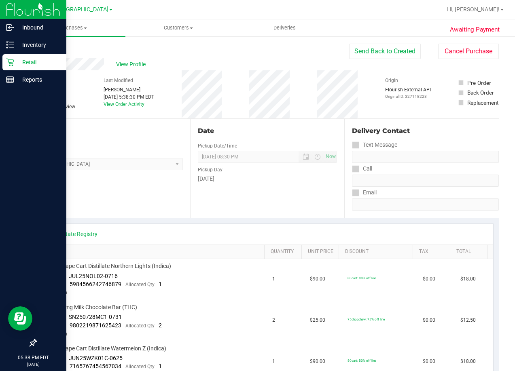
click at [36, 63] on p "Retail" at bounding box center [38, 62] width 49 height 10
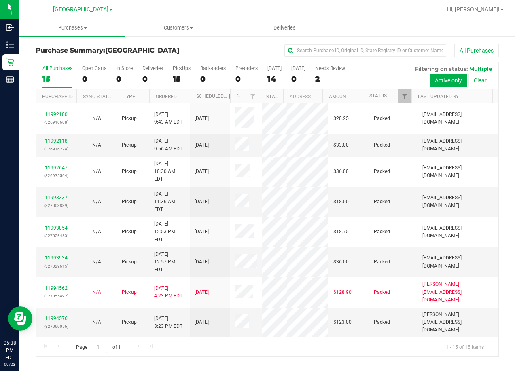
click at [247, 43] on div "Purchase Summary: Lakeland WC All Purchases All Purchases 15 Open Carts 0 In St…" at bounding box center [266, 201] width 495 height 330
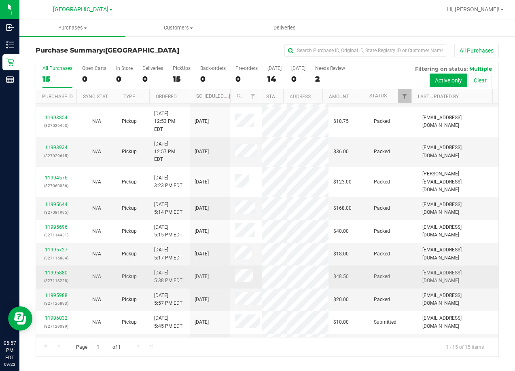
scroll to position [164, 0]
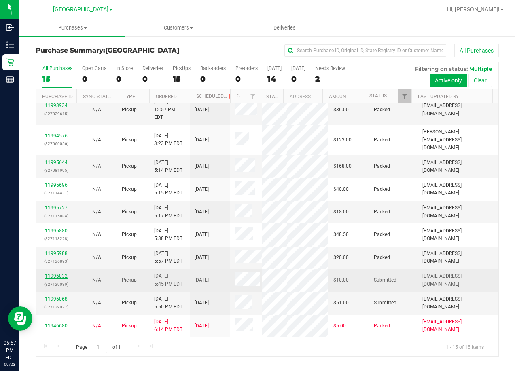
click at [53, 275] on link "11996032" at bounding box center [56, 276] width 23 height 6
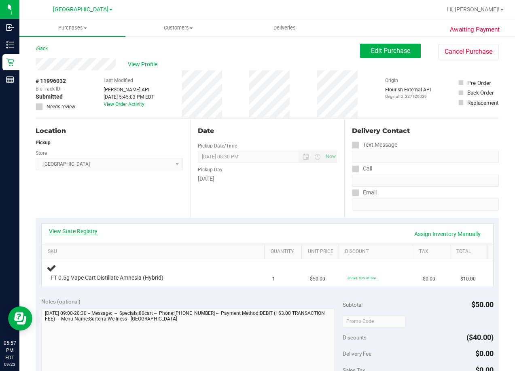
click at [76, 234] on link "View State Registry" at bounding box center [73, 231] width 49 height 8
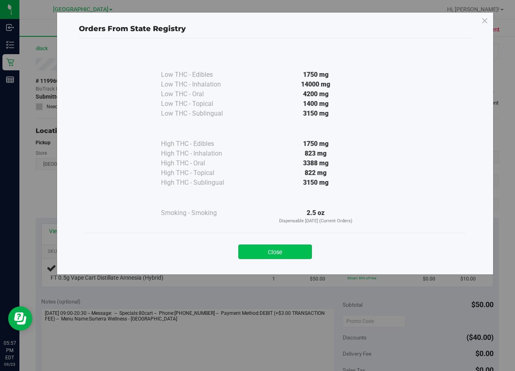
click at [295, 247] on button "Close" at bounding box center [275, 252] width 74 height 15
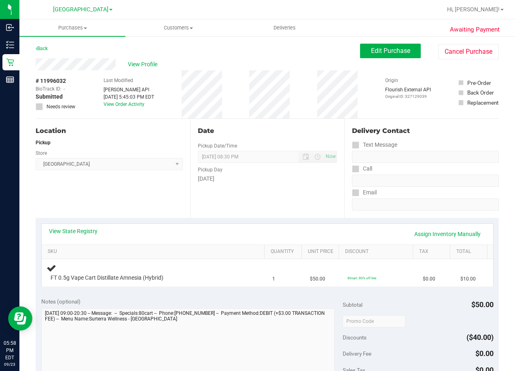
drag, startPoint x: 296, startPoint y: 188, endPoint x: 295, endPoint y: 180, distance: 8.5
click at [295, 180] on div "Date Pickup Date/Time 09/23/2025 Now 09/23/2025 08:30 PM Now Pickup Day Tuesday" at bounding box center [267, 168] width 154 height 99
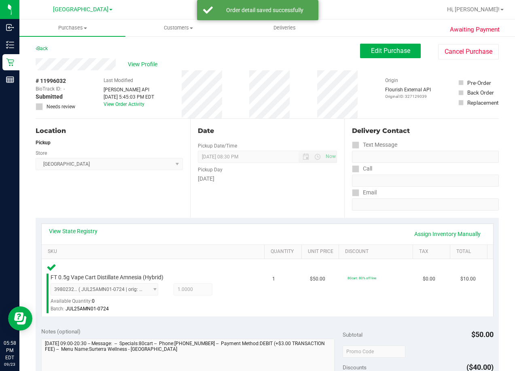
scroll to position [202, 0]
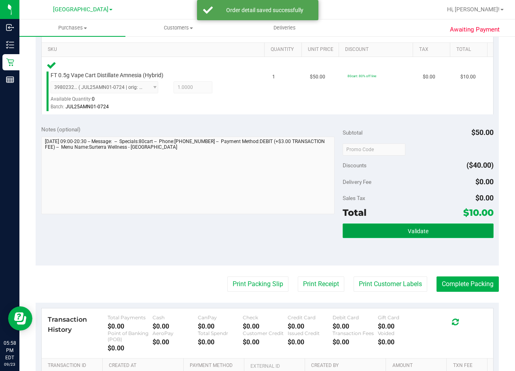
click at [410, 234] on span "Validate" at bounding box center [418, 231] width 21 height 6
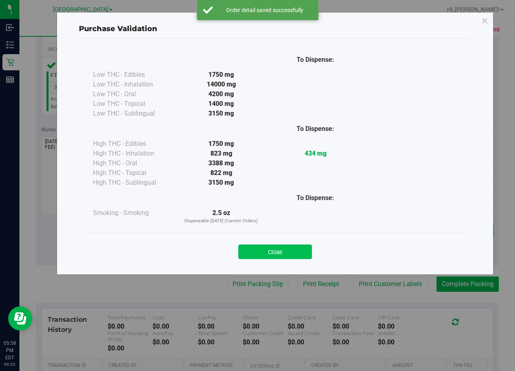
click at [276, 254] on button "Close" at bounding box center [275, 252] width 74 height 15
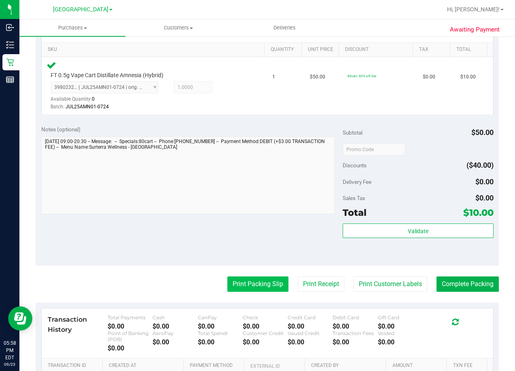
click at [241, 289] on button "Print Packing Slip" at bounding box center [257, 284] width 61 height 15
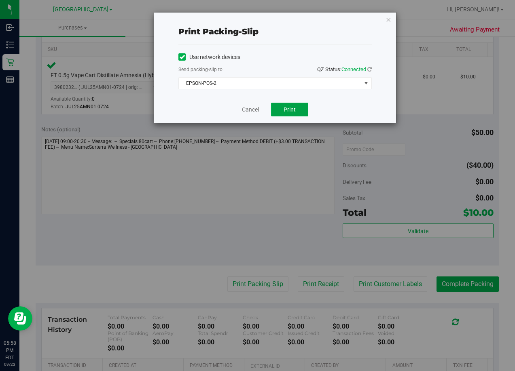
click at [290, 109] on span "Print" at bounding box center [289, 109] width 12 height 6
click at [255, 109] on link "Cancel" at bounding box center [250, 110] width 17 height 8
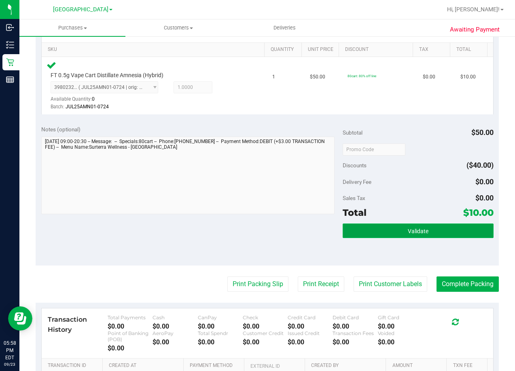
click at [401, 229] on button "Validate" at bounding box center [417, 231] width 151 height 15
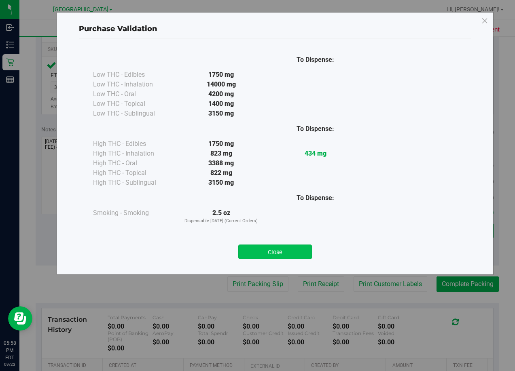
click at [277, 249] on button "Close" at bounding box center [275, 252] width 74 height 15
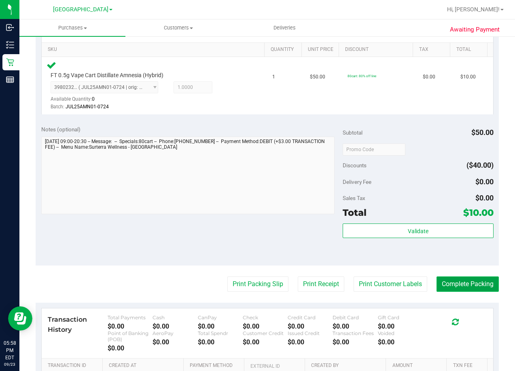
click at [486, 285] on button "Complete Packing" at bounding box center [467, 284] width 62 height 15
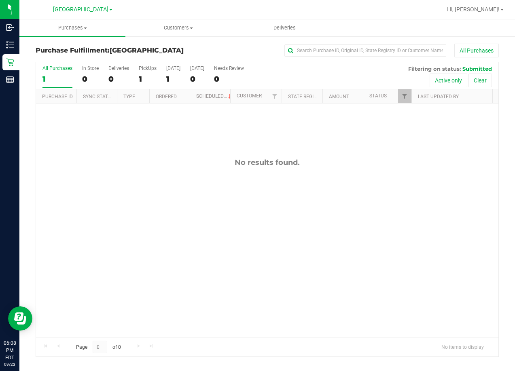
click at [335, 252] on div "No results found." at bounding box center [267, 248] width 462 height 288
click at [309, 275] on div "No results found." at bounding box center [267, 248] width 462 height 288
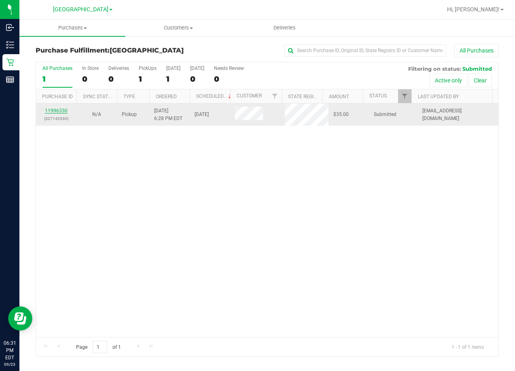
click at [60, 109] on link "11996330" at bounding box center [56, 111] width 23 height 6
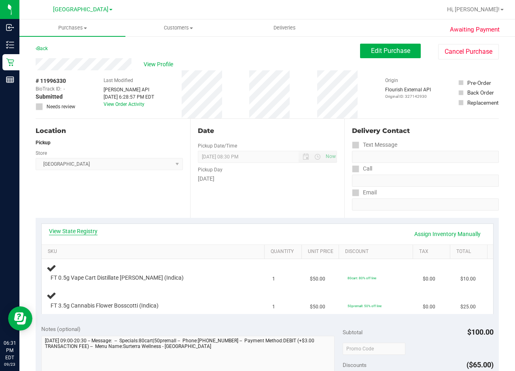
click at [82, 230] on link "View State Registry" at bounding box center [73, 231] width 49 height 8
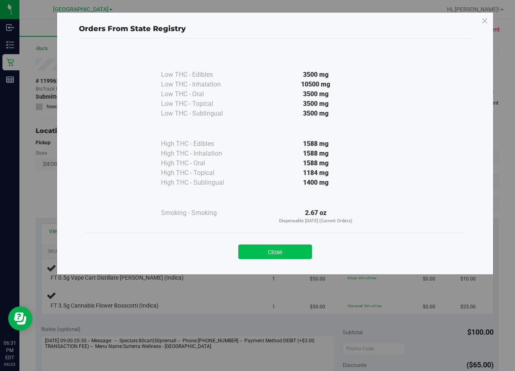
click at [283, 248] on button "Close" at bounding box center [275, 252] width 74 height 15
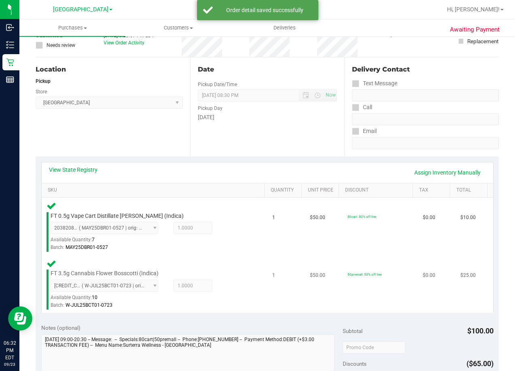
scroll to position [162, 0]
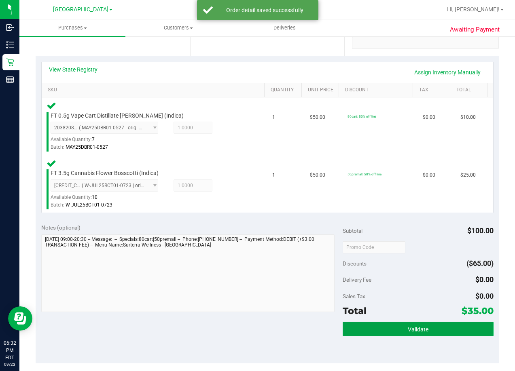
click at [455, 329] on button "Validate" at bounding box center [417, 329] width 151 height 15
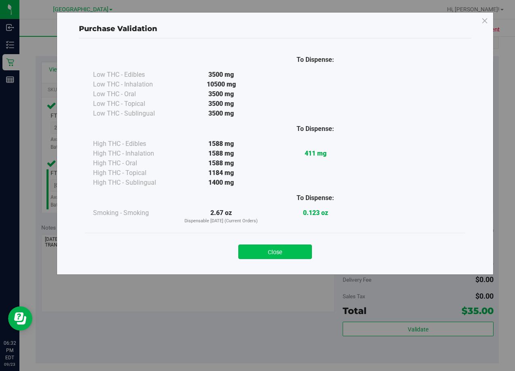
click at [292, 248] on button "Close" at bounding box center [275, 252] width 74 height 15
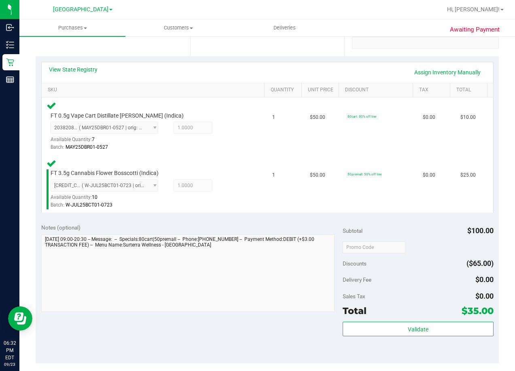
scroll to position [323, 0]
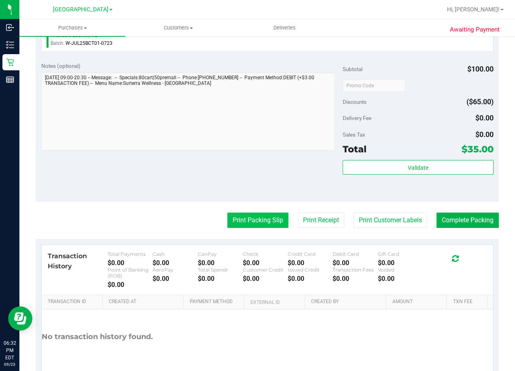
click at [262, 224] on button "Print Packing Slip" at bounding box center [257, 220] width 61 height 15
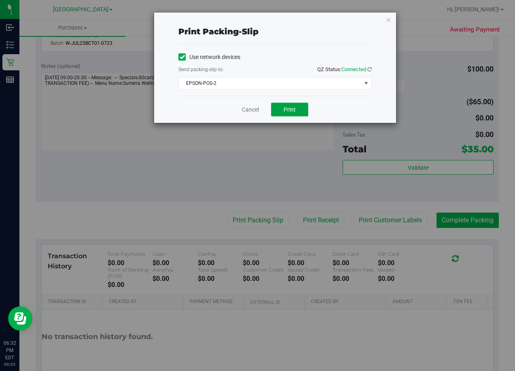
click at [297, 113] on button "Print" at bounding box center [289, 110] width 37 height 14
click at [243, 110] on link "Cancel" at bounding box center [250, 110] width 17 height 8
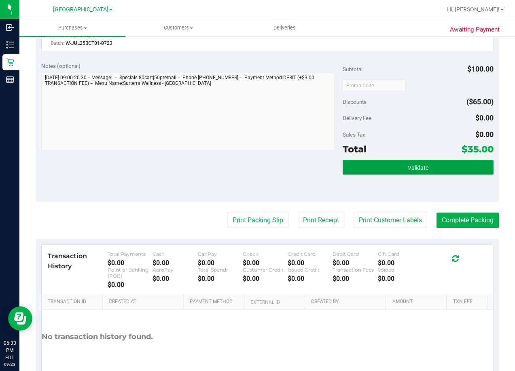
click at [456, 173] on button "Validate" at bounding box center [417, 167] width 151 height 15
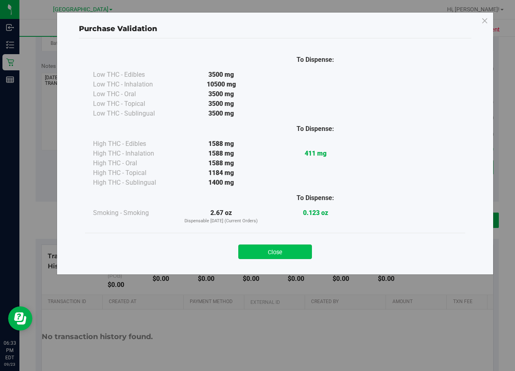
click at [283, 247] on button "Close" at bounding box center [275, 252] width 74 height 15
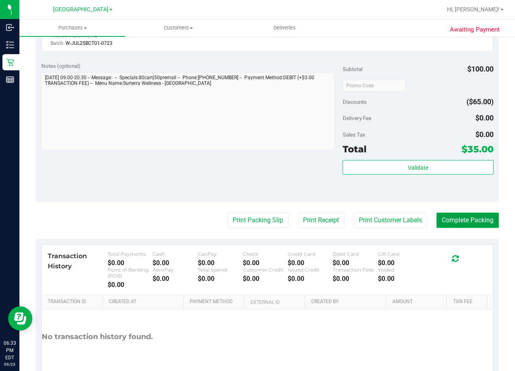
click at [459, 218] on button "Complete Packing" at bounding box center [467, 220] width 62 height 15
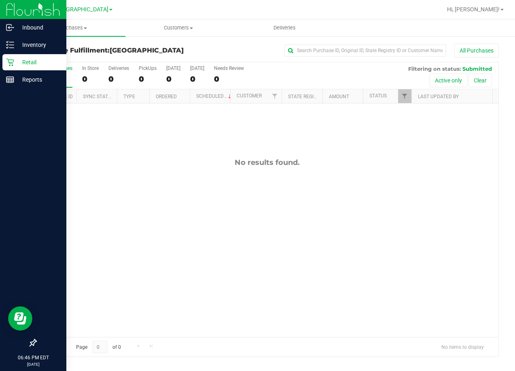
click at [34, 65] on p "Retail" at bounding box center [38, 62] width 49 height 10
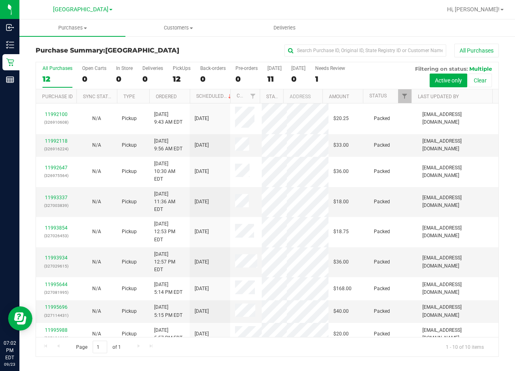
click at [210, 47] on div "All Purchases" at bounding box center [344, 51] width 309 height 14
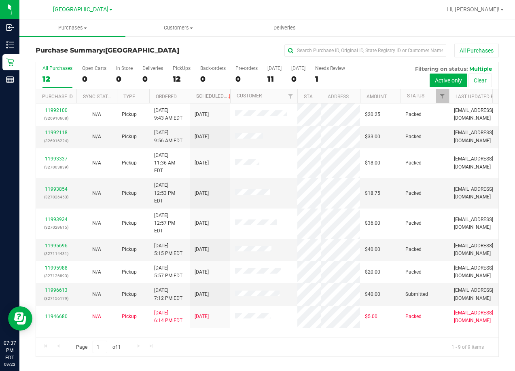
click at [303, 114] on div "All Purchases 12 Open Carts 0 In Store 0 Deliveries 0 PickUps 12 Back-orders 0 …" at bounding box center [267, 209] width 463 height 295
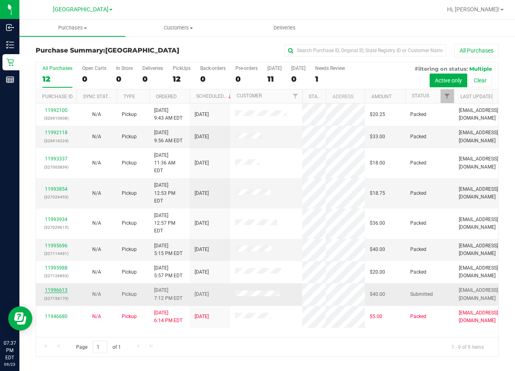
click at [58, 288] on link "11996613" at bounding box center [56, 291] width 23 height 6
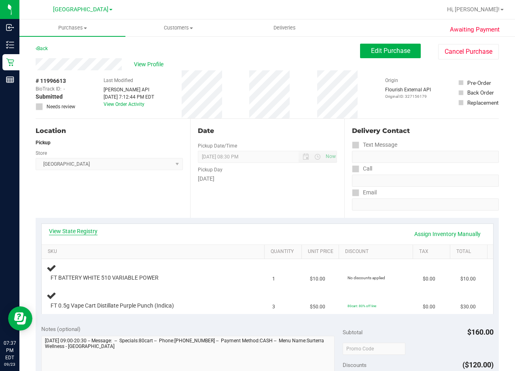
click at [77, 231] on link "View State Registry" at bounding box center [73, 231] width 49 height 8
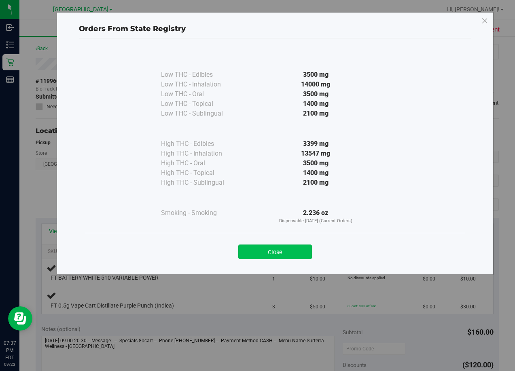
click at [285, 256] on button "Close" at bounding box center [275, 252] width 74 height 15
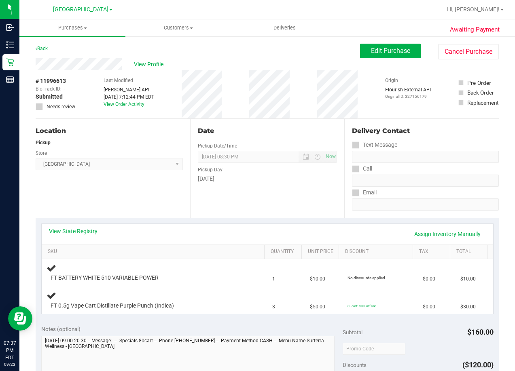
click at [73, 234] on link "View State Registry" at bounding box center [73, 231] width 49 height 8
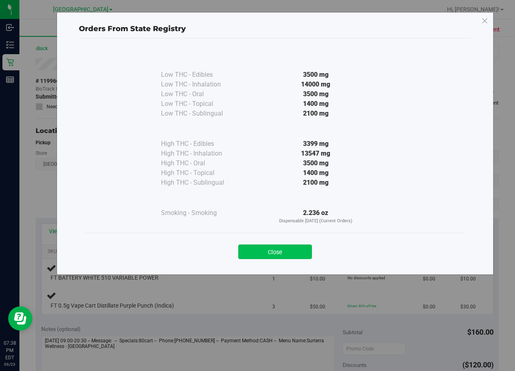
click at [277, 257] on button "Close" at bounding box center [275, 252] width 74 height 15
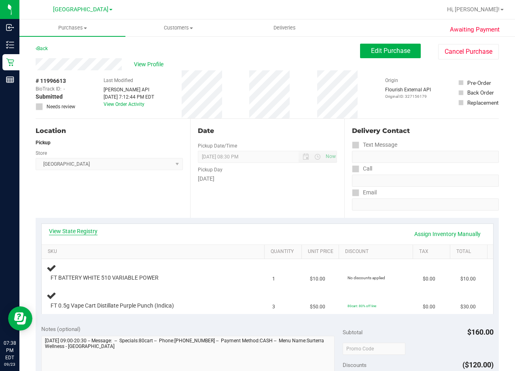
click at [84, 228] on link "View State Registry" at bounding box center [73, 231] width 49 height 8
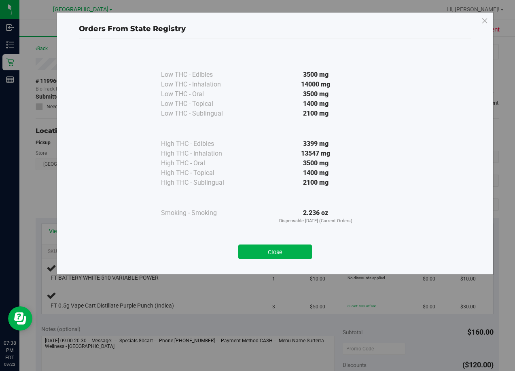
click at [279, 252] on button "Close" at bounding box center [275, 252] width 74 height 15
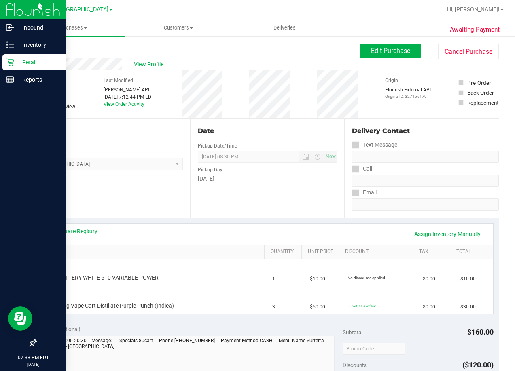
click at [29, 63] on p "Retail" at bounding box center [38, 62] width 49 height 10
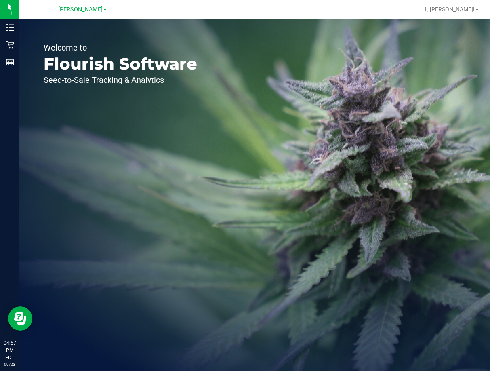
click at [89, 9] on span "[PERSON_NAME]" at bounding box center [80, 9] width 44 height 7
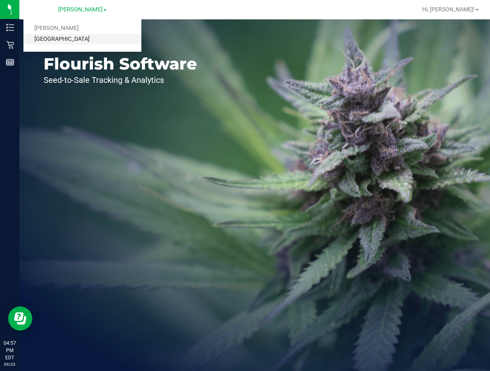
click at [95, 44] on link "[GEOGRAPHIC_DATA]" at bounding box center [82, 39] width 118 height 11
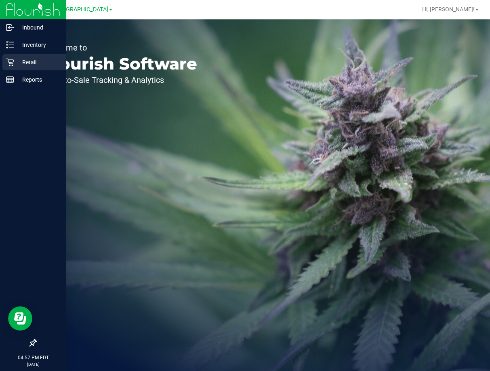
click at [33, 57] on p "Retail" at bounding box center [38, 62] width 49 height 10
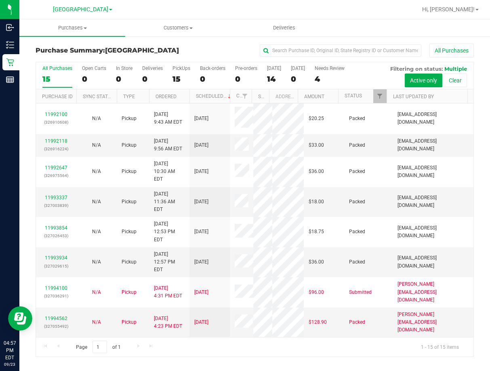
click at [175, 55] on div "Purchase Summary: Lakeland WC All Purchases" at bounding box center [255, 53] width 439 height 18
click at [218, 47] on div "All Purchases" at bounding box center [328, 51] width 292 height 14
click at [220, 50] on div "All Purchases" at bounding box center [328, 51] width 292 height 14
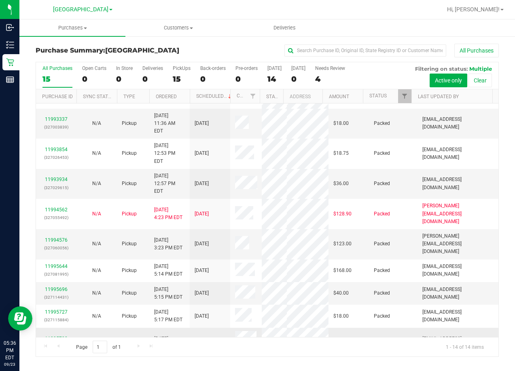
scroll to position [150, 0]
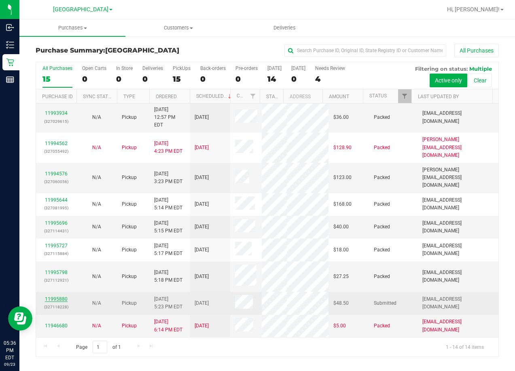
click at [60, 300] on link "11995880" at bounding box center [56, 299] width 23 height 6
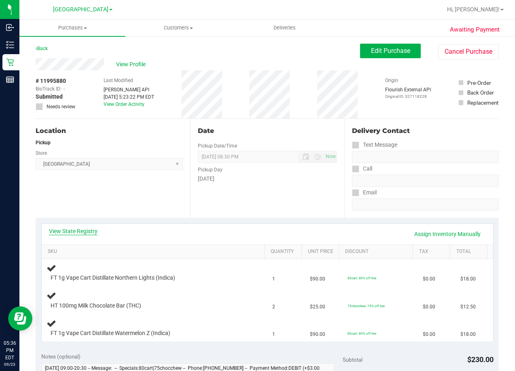
click at [88, 228] on link "View State Registry" at bounding box center [73, 231] width 49 height 8
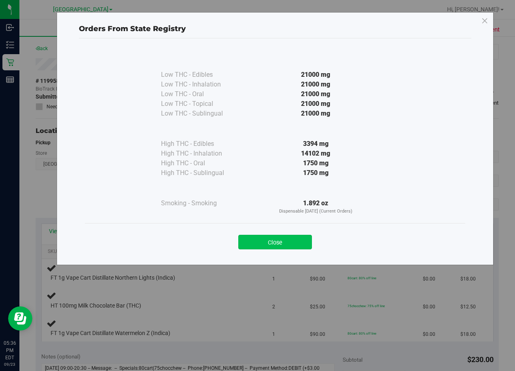
click at [292, 247] on button "Close" at bounding box center [275, 242] width 74 height 15
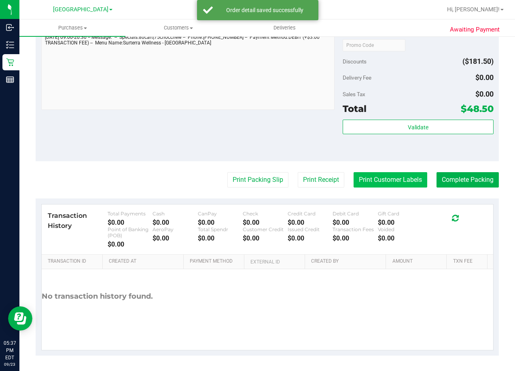
scroll to position [423, 0]
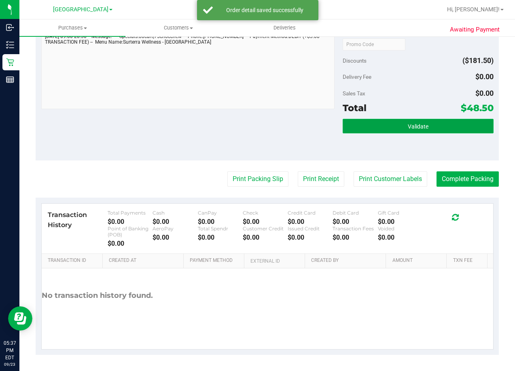
click at [393, 128] on button "Validate" at bounding box center [417, 126] width 151 height 15
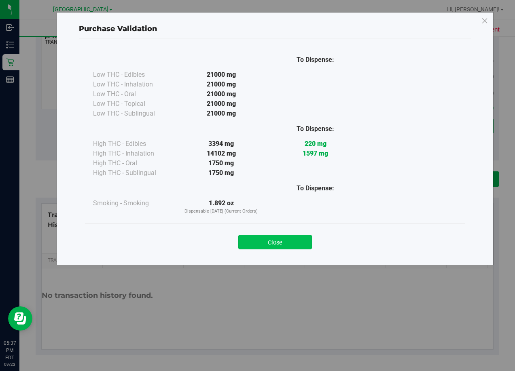
click at [283, 237] on button "Close" at bounding box center [275, 242] width 74 height 15
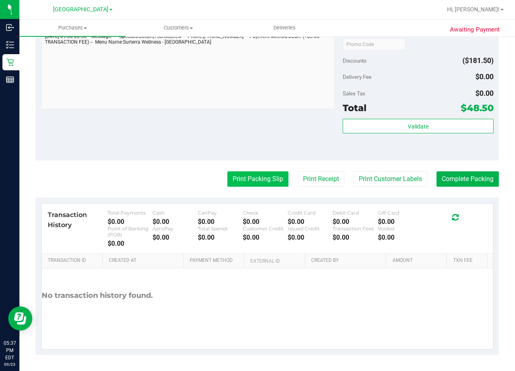
click at [249, 184] on button "Print Packing Slip" at bounding box center [257, 178] width 61 height 15
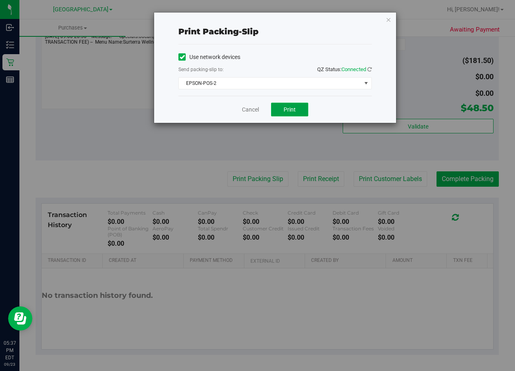
click at [290, 114] on button "Print" at bounding box center [289, 110] width 37 height 14
click at [255, 110] on link "Cancel" at bounding box center [250, 110] width 17 height 8
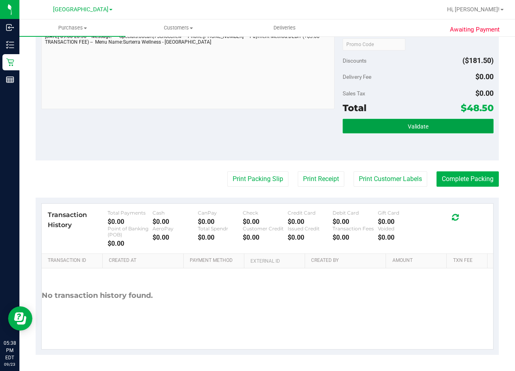
click at [439, 125] on button "Validate" at bounding box center [417, 126] width 151 height 15
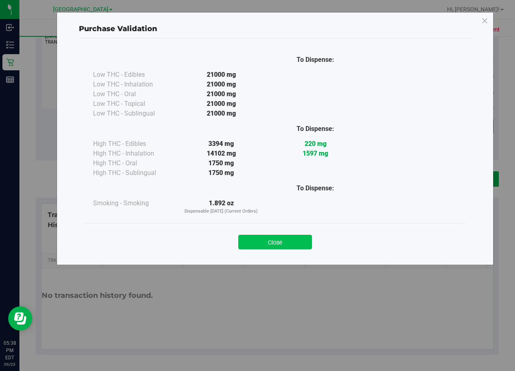
drag, startPoint x: 282, startPoint y: 235, endPoint x: 282, endPoint y: 242, distance: 7.7
click at [282, 236] on div "Close" at bounding box center [275, 240] width 368 height 20
click at [282, 243] on button "Close" at bounding box center [275, 242] width 74 height 15
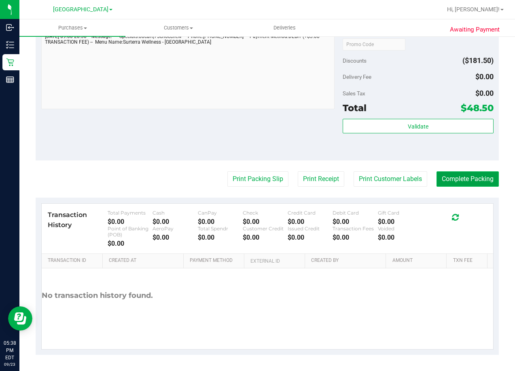
click at [457, 184] on button "Complete Packing" at bounding box center [467, 178] width 62 height 15
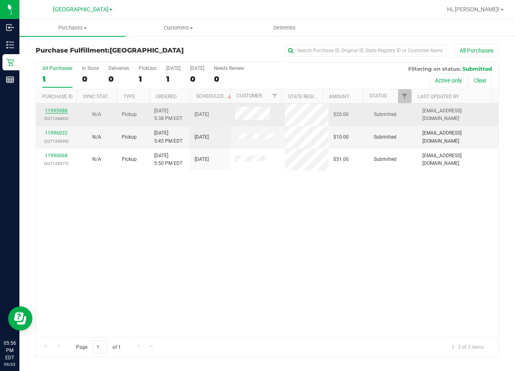
click at [47, 108] on link "11995988" at bounding box center [56, 111] width 23 height 6
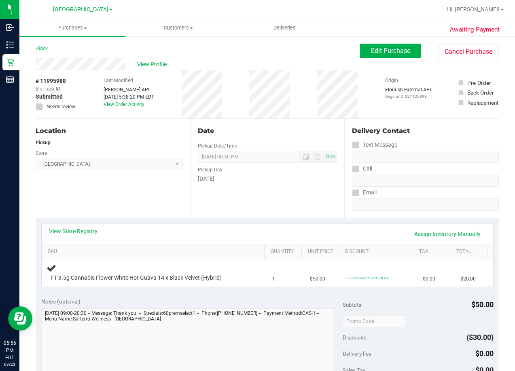
click at [80, 230] on link "View State Registry" at bounding box center [73, 231] width 49 height 8
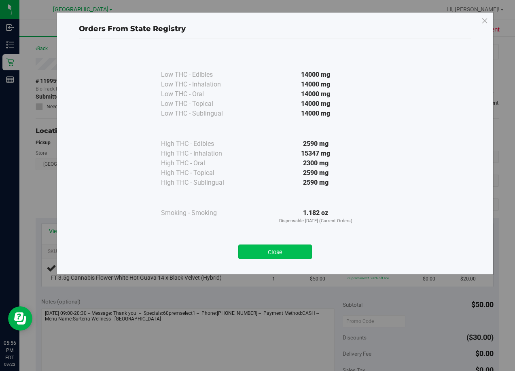
click at [275, 257] on button "Close" at bounding box center [275, 252] width 74 height 15
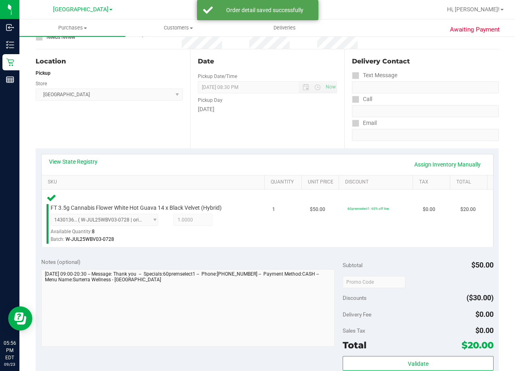
scroll to position [162, 0]
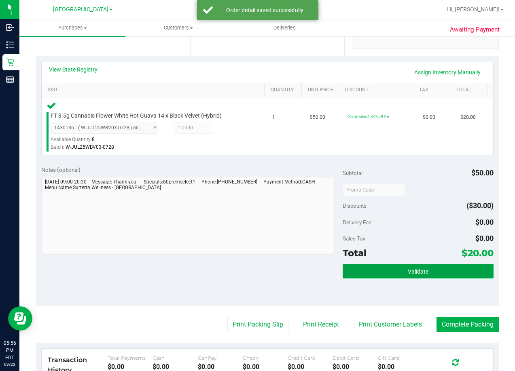
click at [408, 271] on span "Validate" at bounding box center [418, 272] width 21 height 6
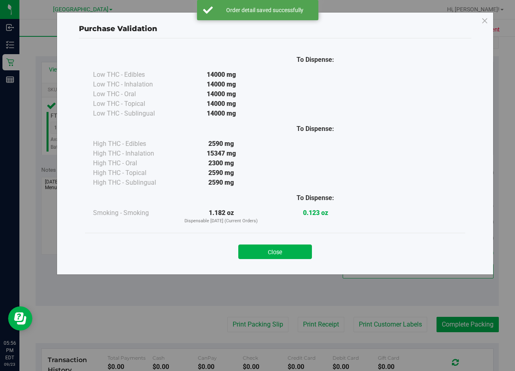
click at [273, 243] on div "Close" at bounding box center [275, 249] width 368 height 20
click at [276, 248] on button "Close" at bounding box center [275, 252] width 74 height 15
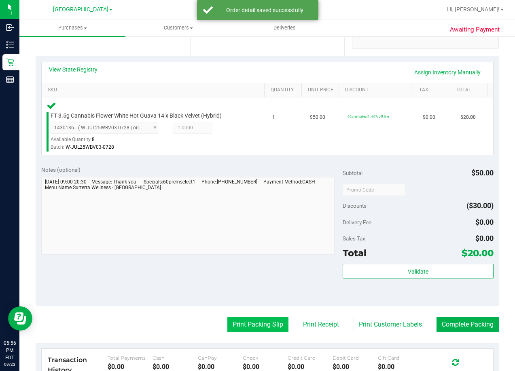
click at [266, 319] on button "Print Packing Slip" at bounding box center [257, 324] width 61 height 15
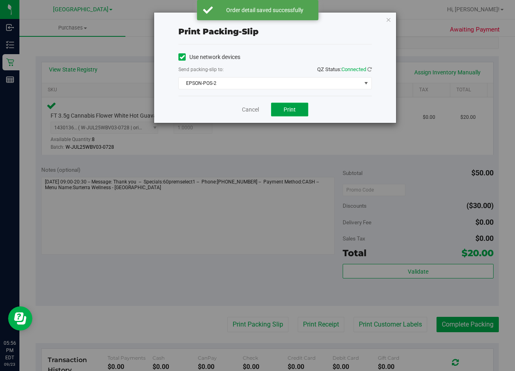
click at [282, 112] on button "Print" at bounding box center [289, 110] width 37 height 14
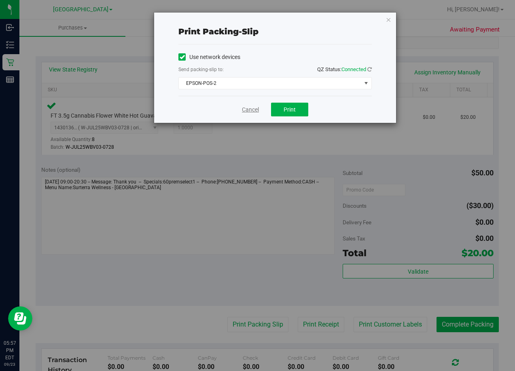
click at [257, 106] on link "Cancel" at bounding box center [250, 110] width 17 height 8
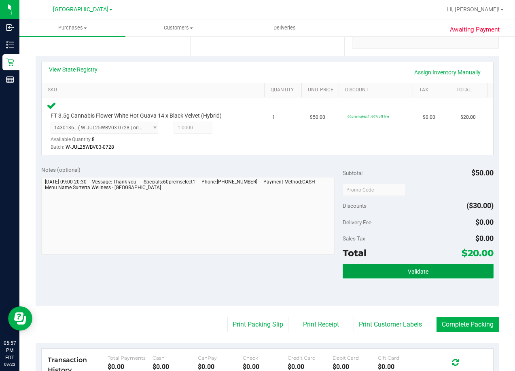
click at [430, 274] on button "Validate" at bounding box center [417, 271] width 151 height 15
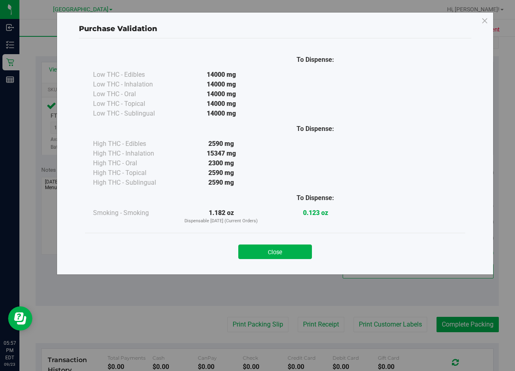
drag, startPoint x: 293, startPoint y: 252, endPoint x: 320, endPoint y: 264, distance: 29.9
click at [304, 262] on div "Close" at bounding box center [275, 249] width 380 height 33
click at [296, 252] on button "Close" at bounding box center [275, 252] width 74 height 15
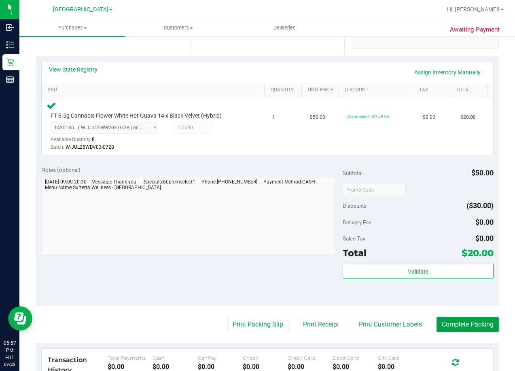
click at [462, 328] on button "Complete Packing" at bounding box center [467, 324] width 62 height 15
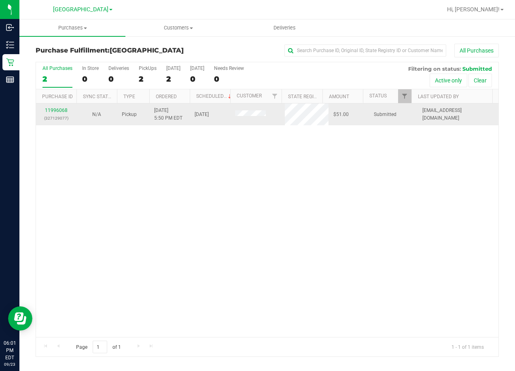
click at [57, 107] on div "11996068 (327129077)" at bounding box center [56, 114] width 31 height 15
click at [57, 109] on link "11996068" at bounding box center [56, 111] width 23 height 6
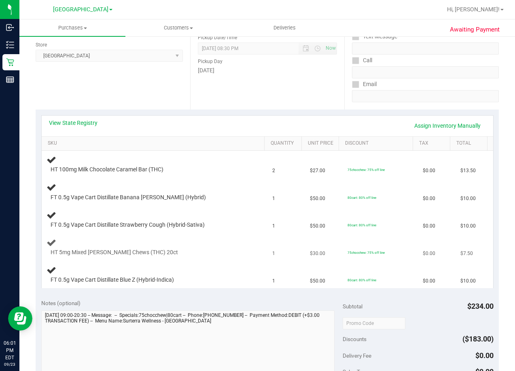
scroll to position [121, 0]
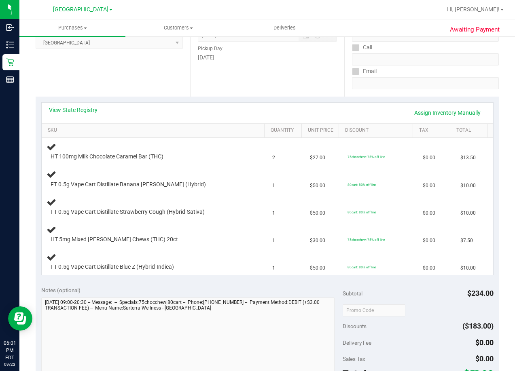
click at [301, 76] on div "Date Pickup Date/Time 09/23/2025 Now 09/23/2025 08:30 PM Now Pickup Day Tuesday" at bounding box center [267, 47] width 154 height 99
click at [178, 116] on div "View State Registry Assign Inventory Manually" at bounding box center [267, 113] width 437 height 14
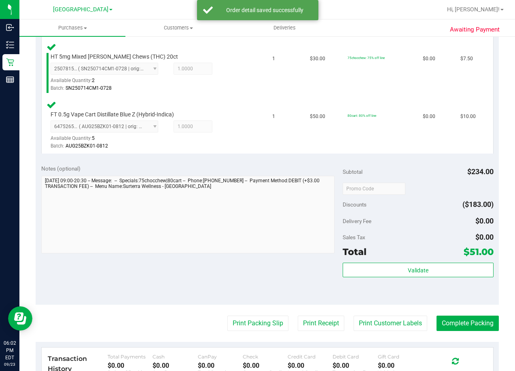
scroll to position [505, 0]
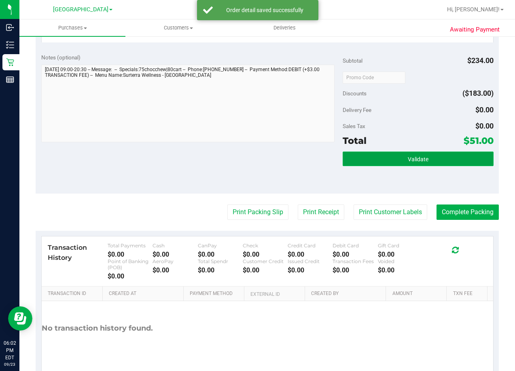
click at [378, 156] on button "Validate" at bounding box center [417, 159] width 151 height 15
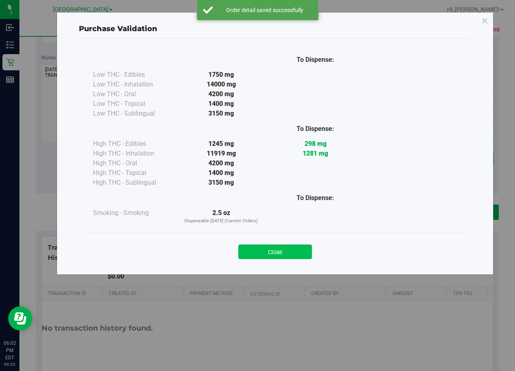
click at [276, 253] on button "Close" at bounding box center [275, 252] width 74 height 15
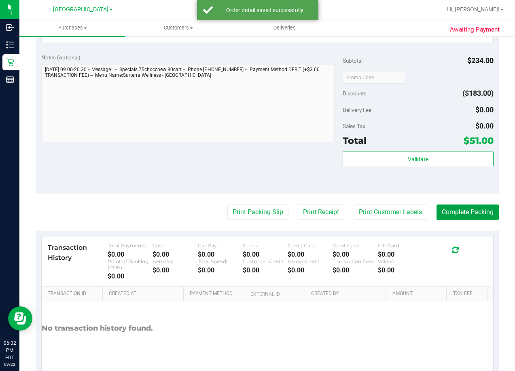
drag, startPoint x: 463, startPoint y: 211, endPoint x: 460, endPoint y: 203, distance: 9.3
click at [462, 208] on button "Complete Packing" at bounding box center [467, 212] width 62 height 15
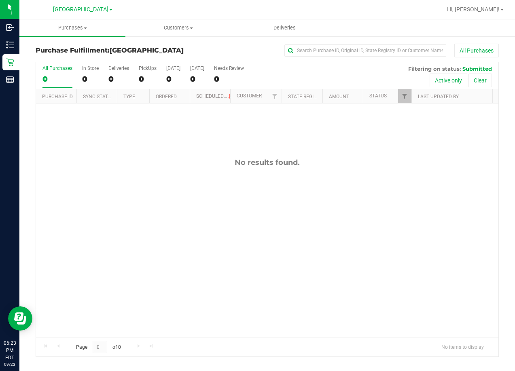
click at [323, 182] on div "No results found." at bounding box center [267, 248] width 462 height 288
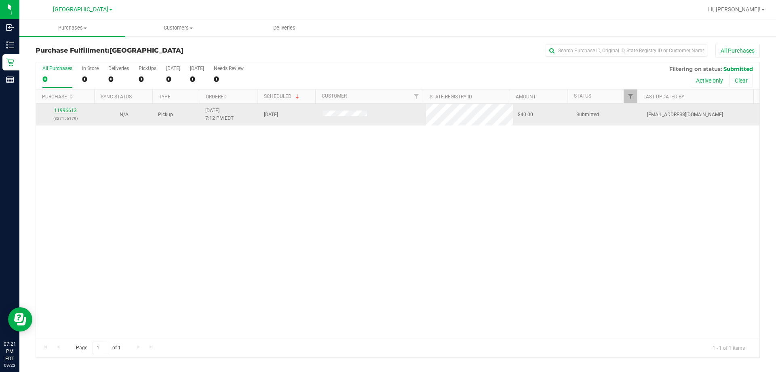
click at [57, 112] on link "11996613" at bounding box center [65, 111] width 23 height 6
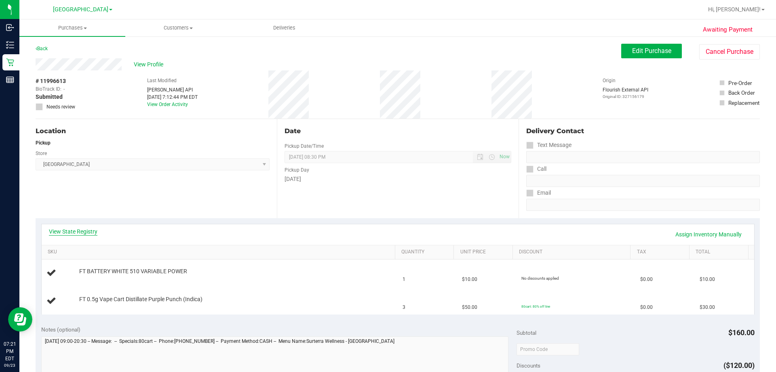
click at [73, 230] on link "View State Registry" at bounding box center [73, 231] width 49 height 8
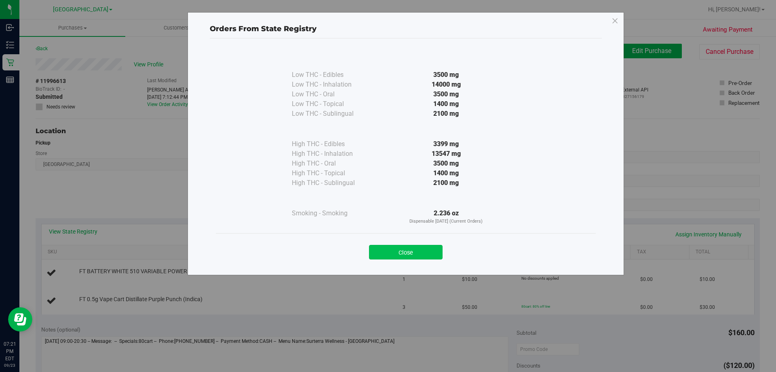
click at [431, 254] on button "Close" at bounding box center [406, 252] width 74 height 15
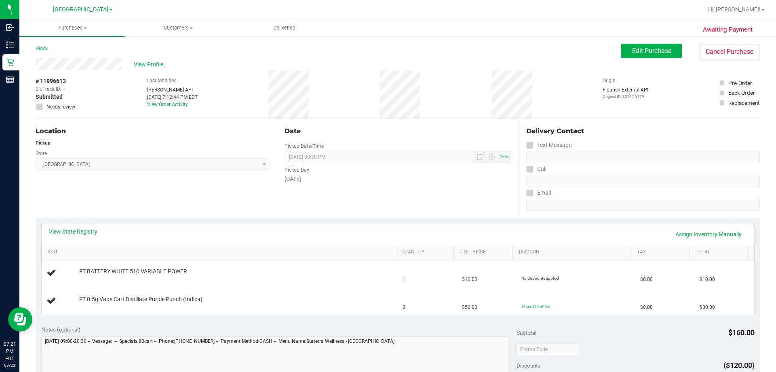
click at [228, 239] on div "View State Registry Assign Inventory Manually" at bounding box center [398, 234] width 698 height 14
click at [83, 228] on link "View State Registry" at bounding box center [73, 231] width 49 height 8
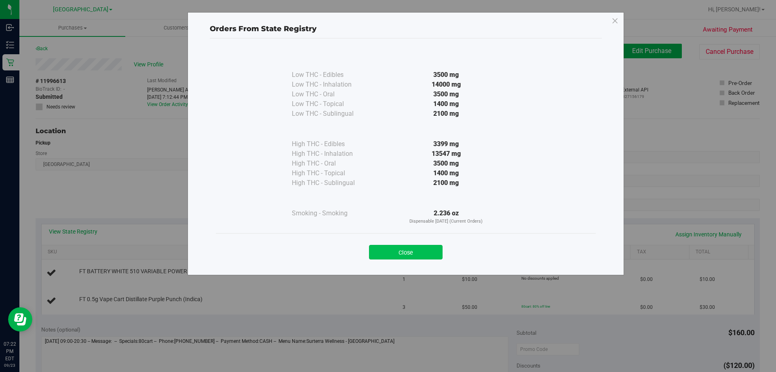
click at [430, 253] on button "Close" at bounding box center [406, 252] width 74 height 15
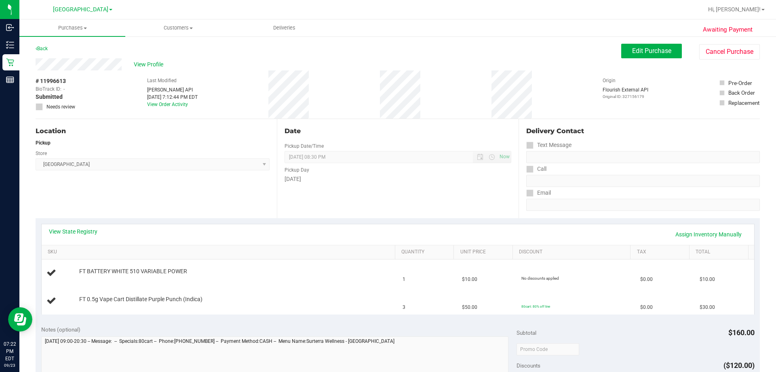
click at [67, 227] on div "View State Registry Assign Inventory Manually" at bounding box center [398, 234] width 713 height 21
click at [69, 228] on link "View State Registry" at bounding box center [73, 231] width 49 height 8
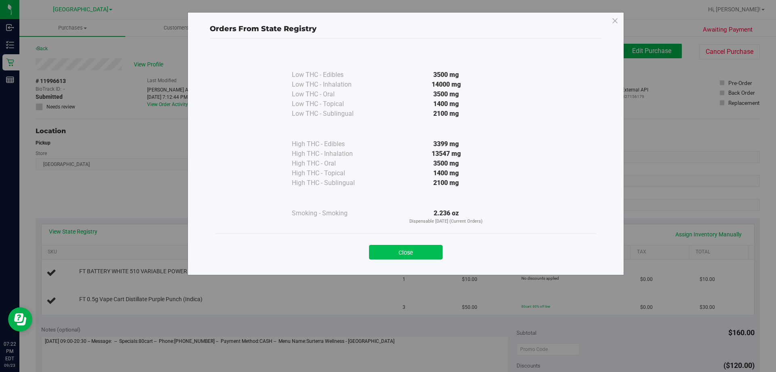
click at [396, 258] on button "Close" at bounding box center [406, 252] width 74 height 15
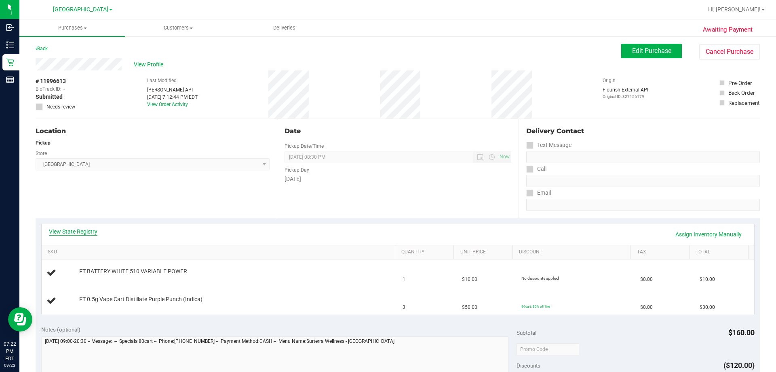
click at [87, 231] on link "View State Registry" at bounding box center [73, 231] width 49 height 8
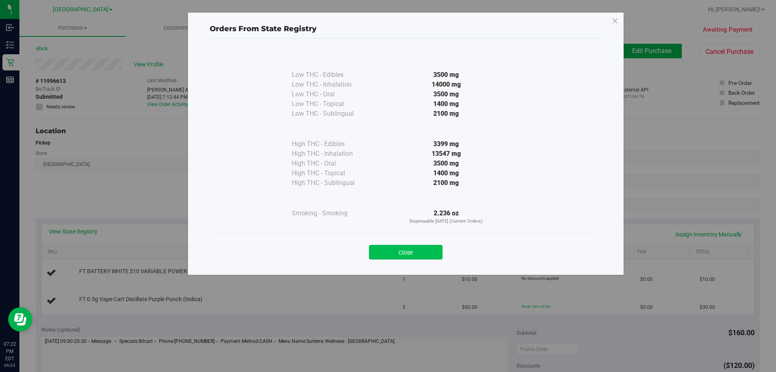
click at [425, 252] on button "Close" at bounding box center [406, 252] width 74 height 15
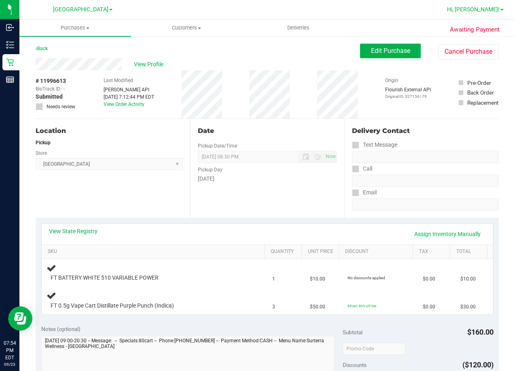
click at [483, 13] on span "Hi, [PERSON_NAME]!" at bounding box center [473, 9] width 53 height 6
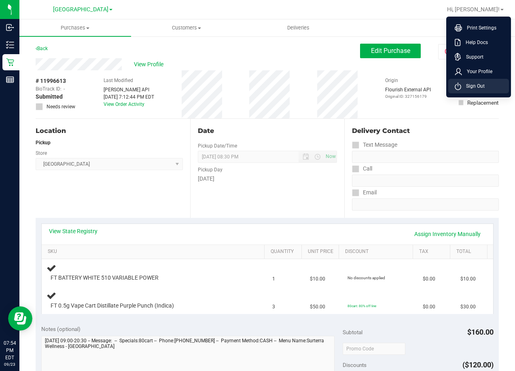
click at [487, 87] on li "Sign Out" at bounding box center [478, 86] width 61 height 15
